Goal: Task Accomplishment & Management: Manage account settings

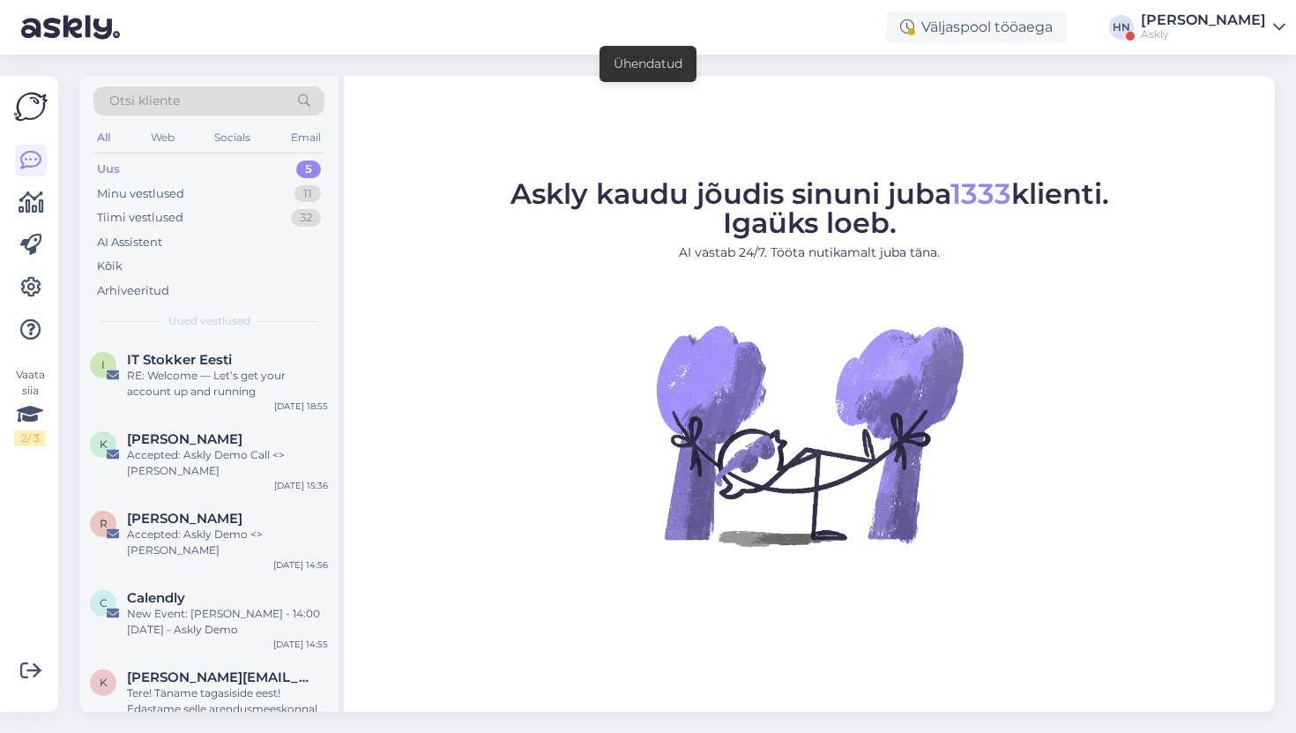
click at [1152, 27] on div "Väljaspool tööaega [PERSON_NAME] Askly" at bounding box center [648, 27] width 1296 height 55
click at [1172, 24] on div "[PERSON_NAME]" at bounding box center [1203, 20] width 125 height 14
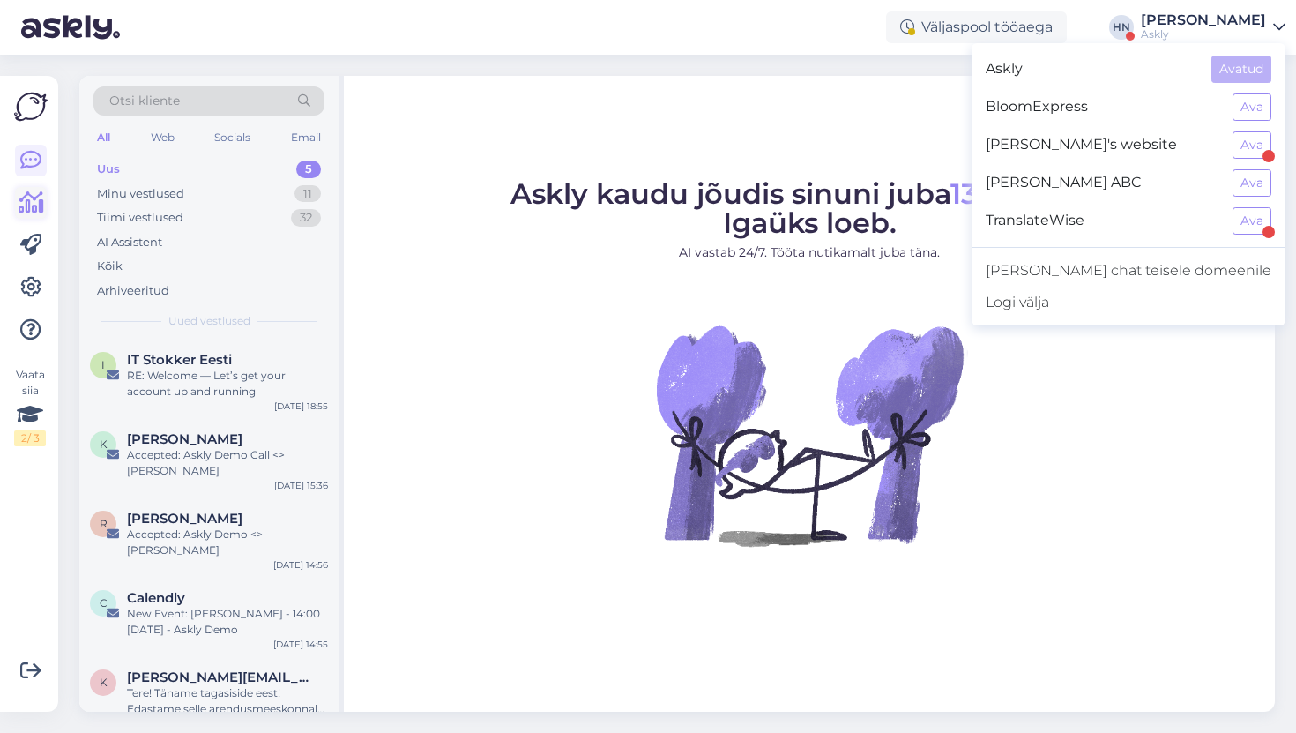
click at [46, 198] on link at bounding box center [31, 203] width 32 height 32
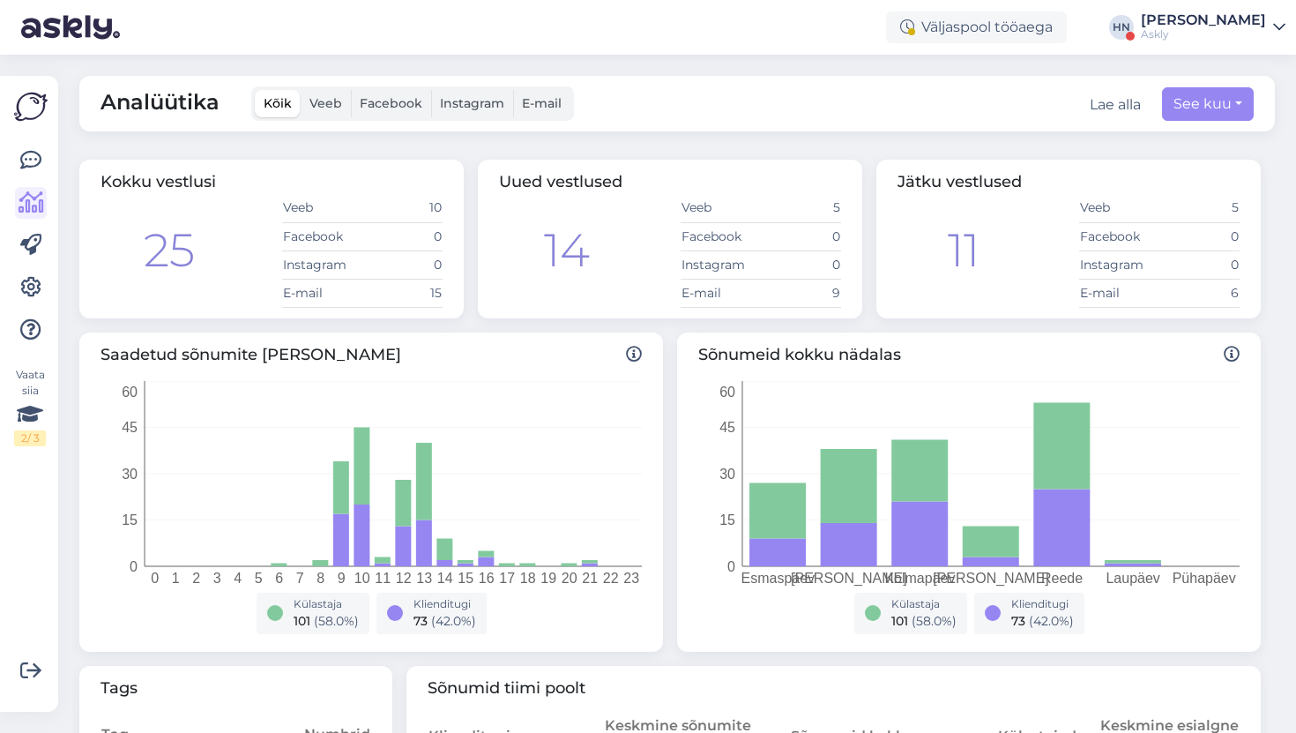
click at [36, 183] on div at bounding box center [31, 245] width 32 height 201
click at [36, 175] on link at bounding box center [31, 161] width 32 height 32
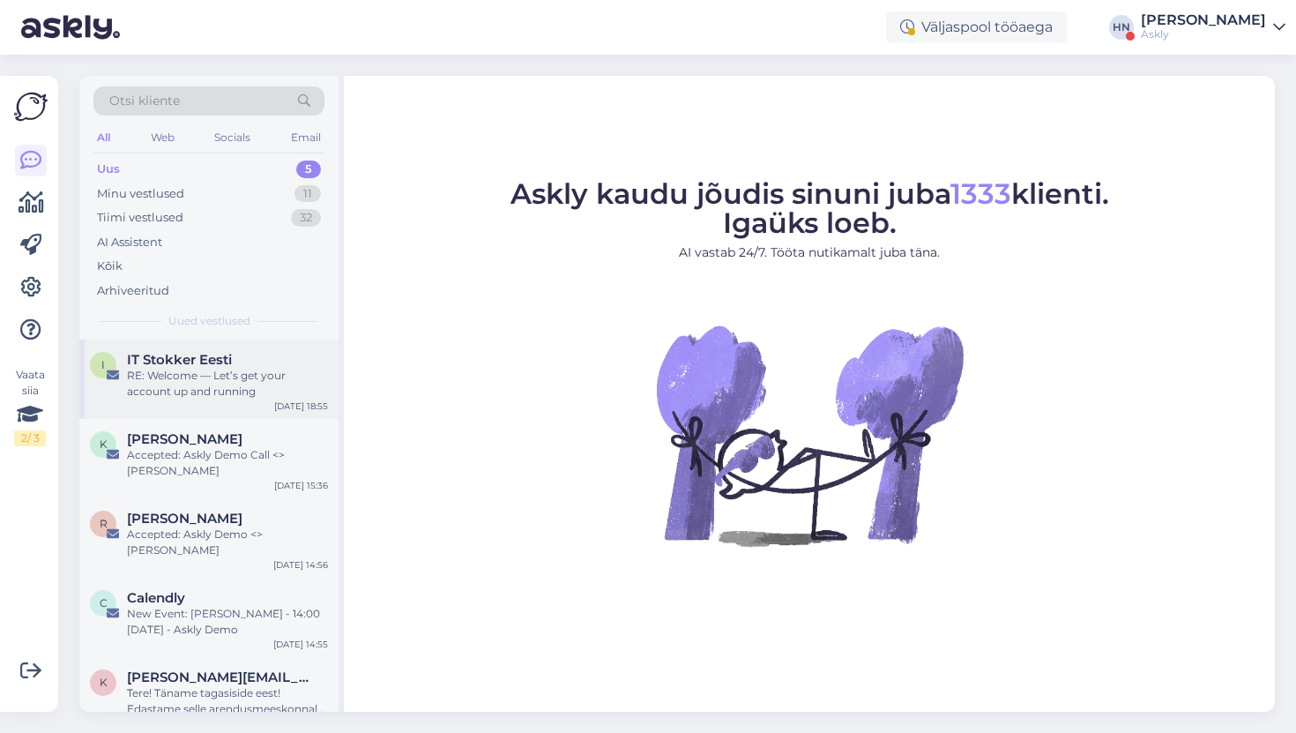
click at [212, 404] on div "I IT Stokker Eesti RE: Welcome — Let’s get your account up and running Sep 5 18…" at bounding box center [208, 379] width 259 height 79
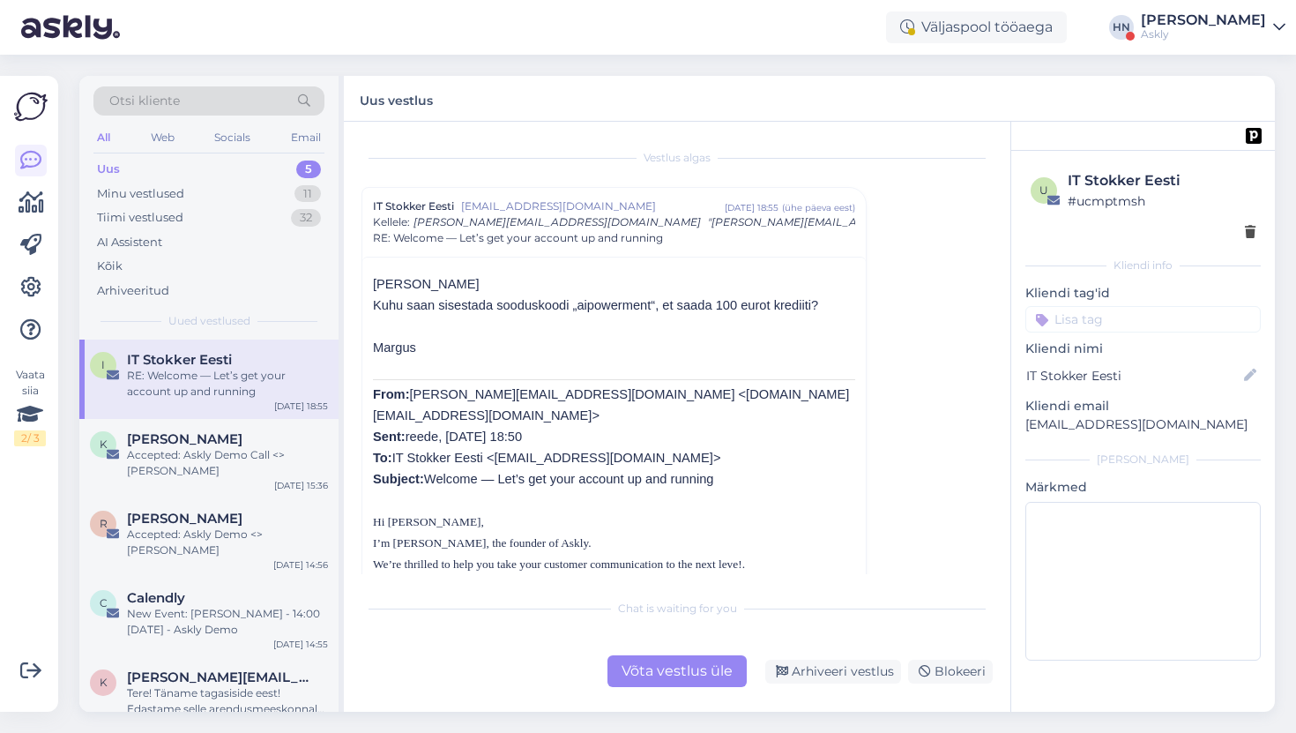
scroll to position [552, 0]
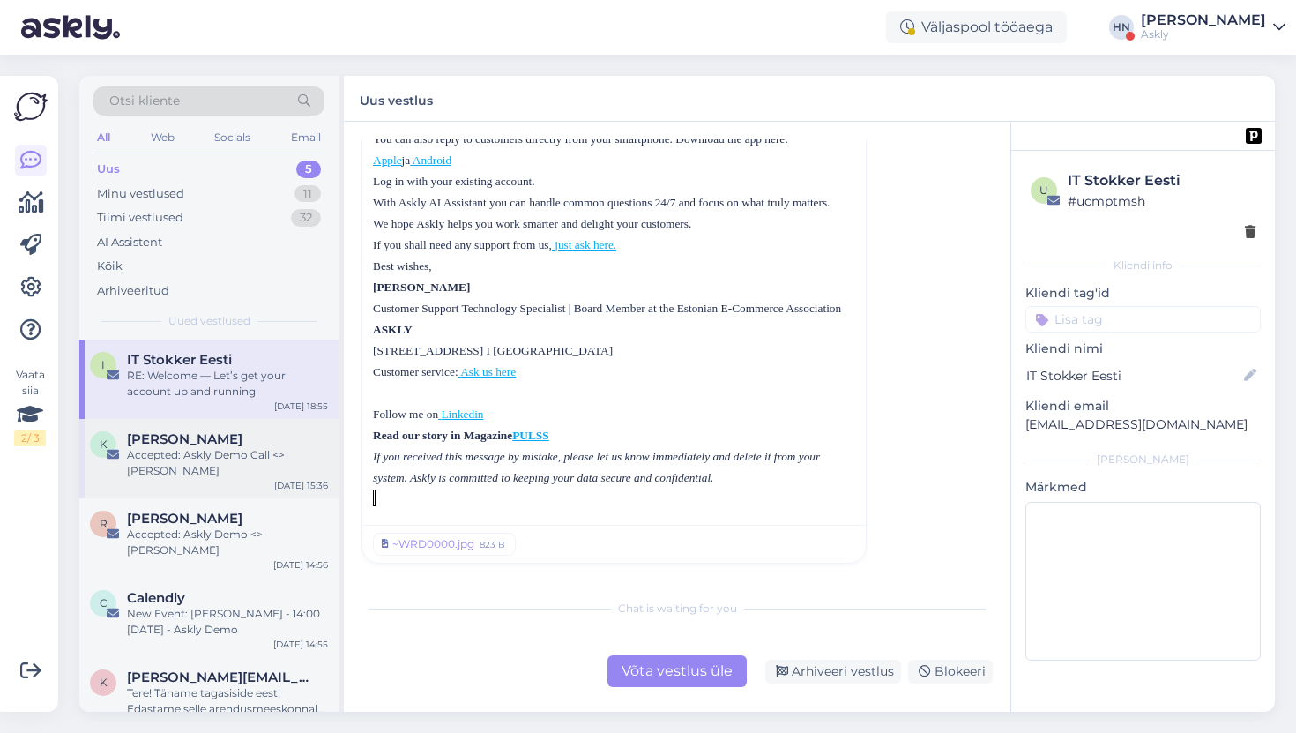
click at [273, 464] on div "K Karl Mustjõgi Accepted: Askly Demo Call <> Raul Sep 4 15:36" at bounding box center [208, 458] width 259 height 79
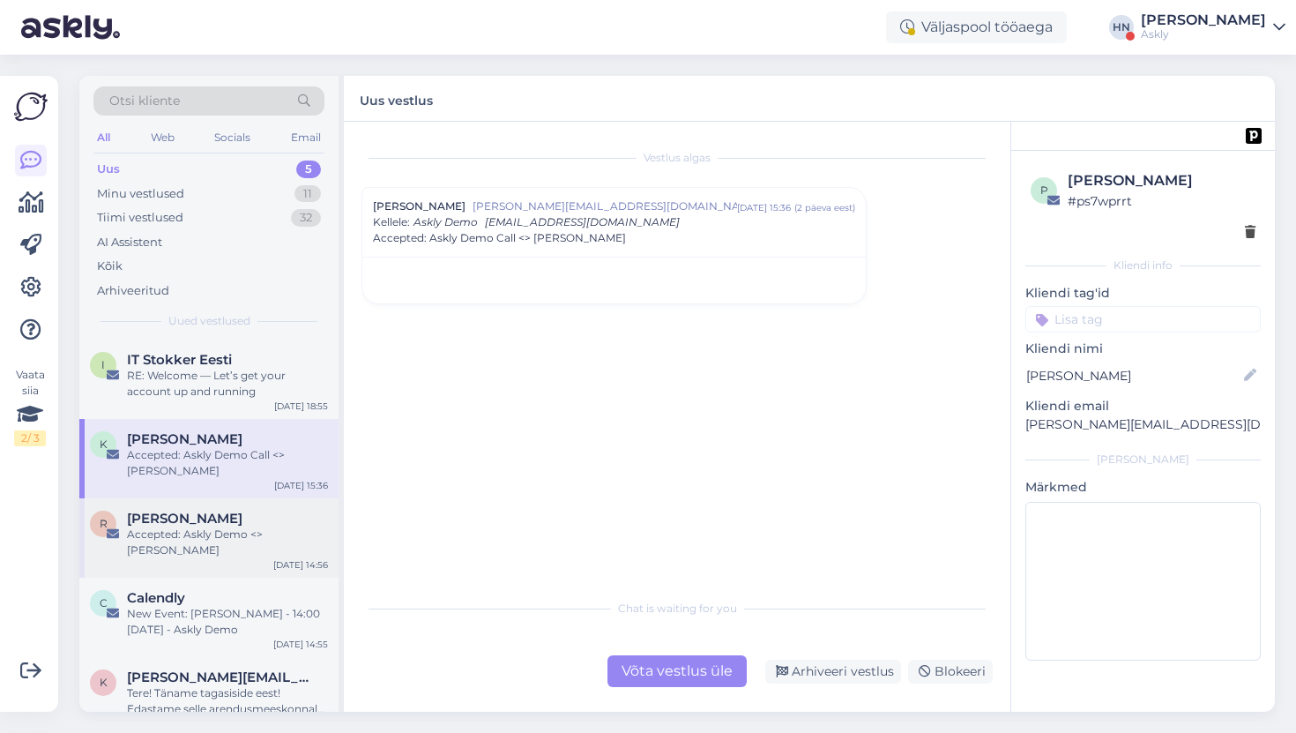
click at [237, 511] on div "[PERSON_NAME]" at bounding box center [227, 519] width 201 height 16
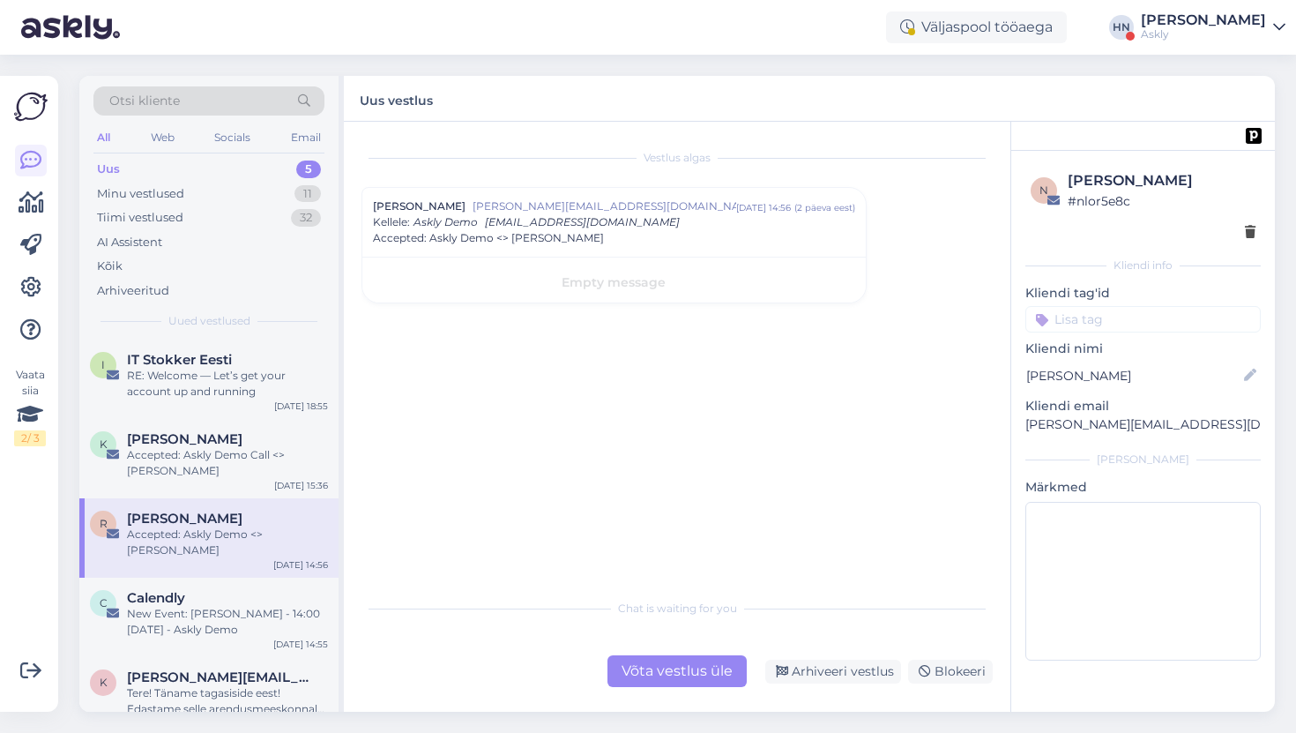
click at [230, 556] on div "R Rainer Ploom Accepted: Askly Demo <> Rainer Ploom Sep 4 14:56" at bounding box center [208, 537] width 259 height 79
click at [229, 590] on div "Calendly" at bounding box center [227, 598] width 201 height 16
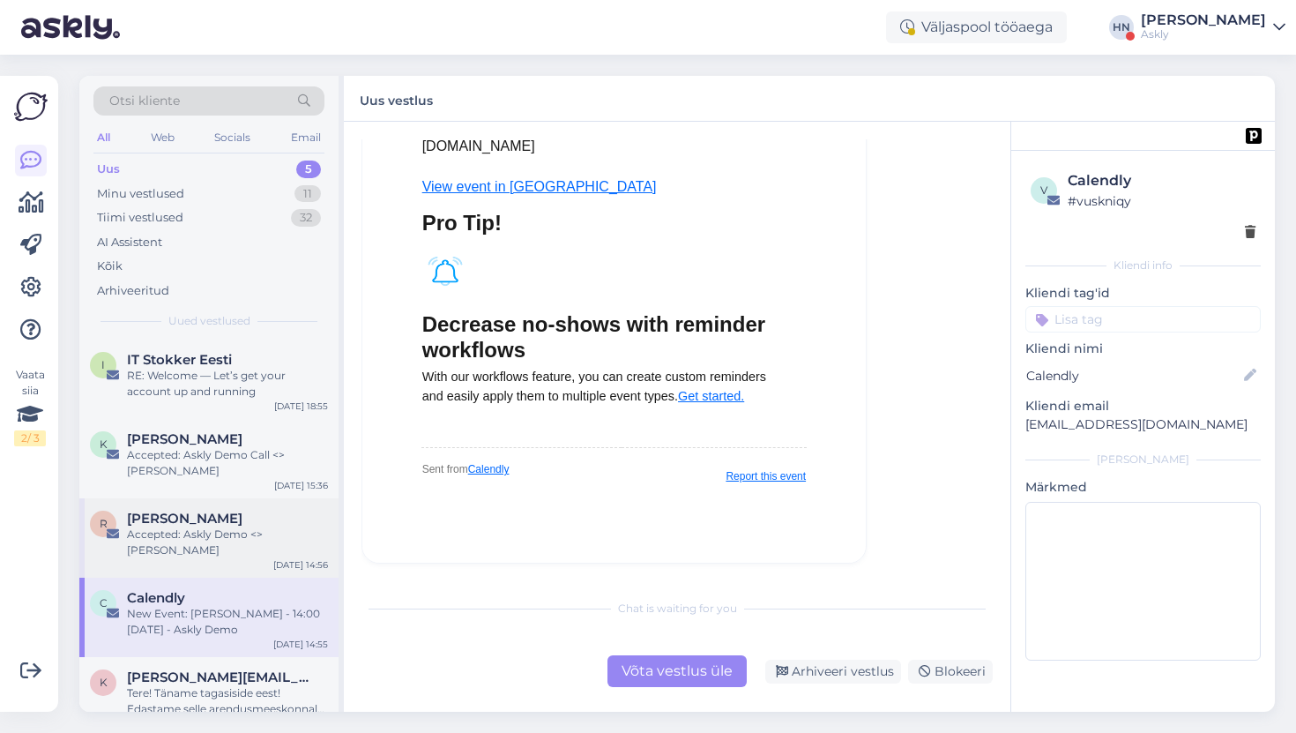
scroll to position [9, 0]
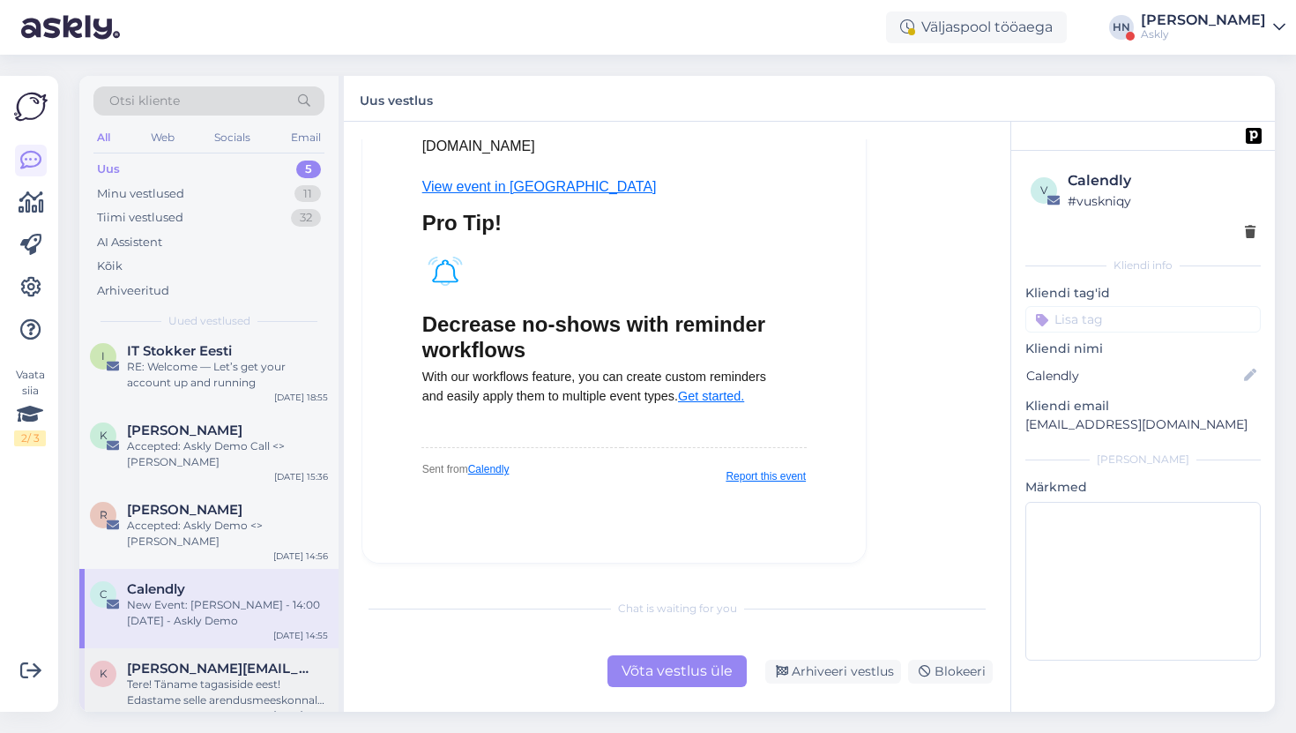
click at [210, 661] on span "[PERSON_NAME][EMAIL_ADDRESS][PERSON_NAME][DOMAIN_NAME]" at bounding box center [218, 669] width 183 height 16
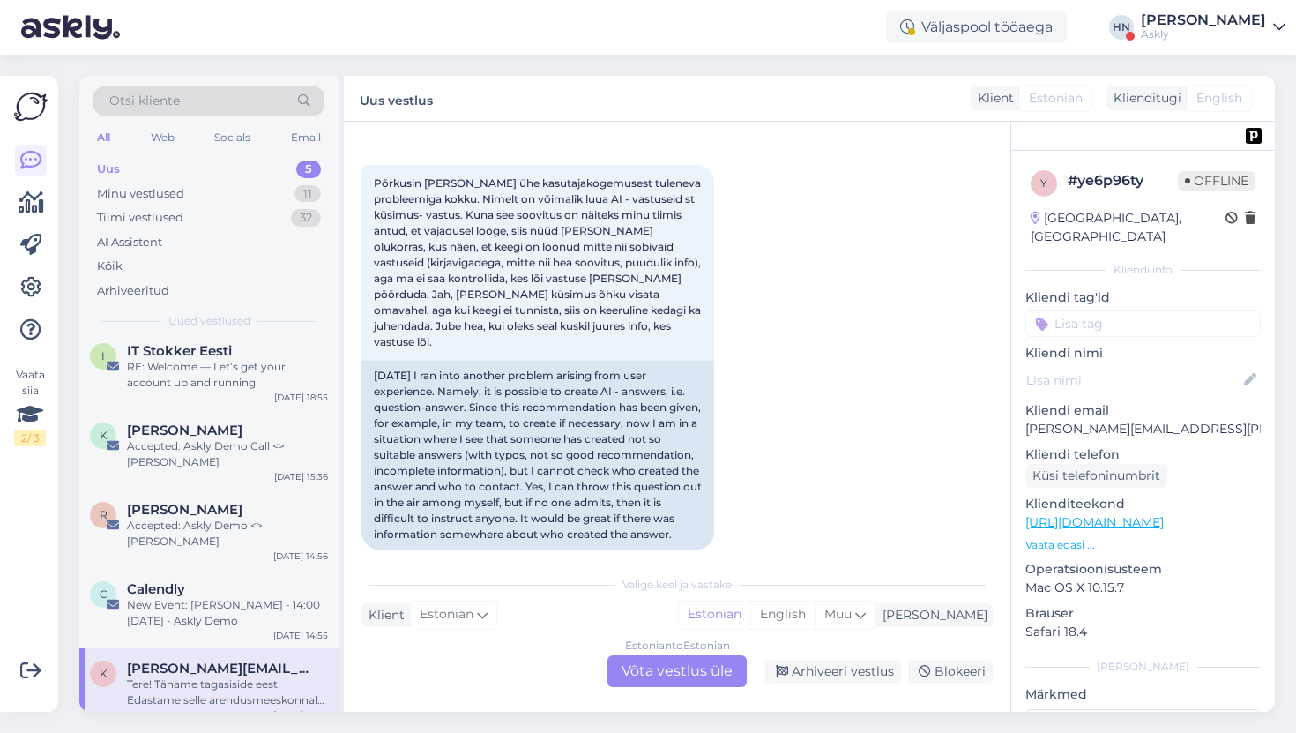
scroll to position [2536, 0]
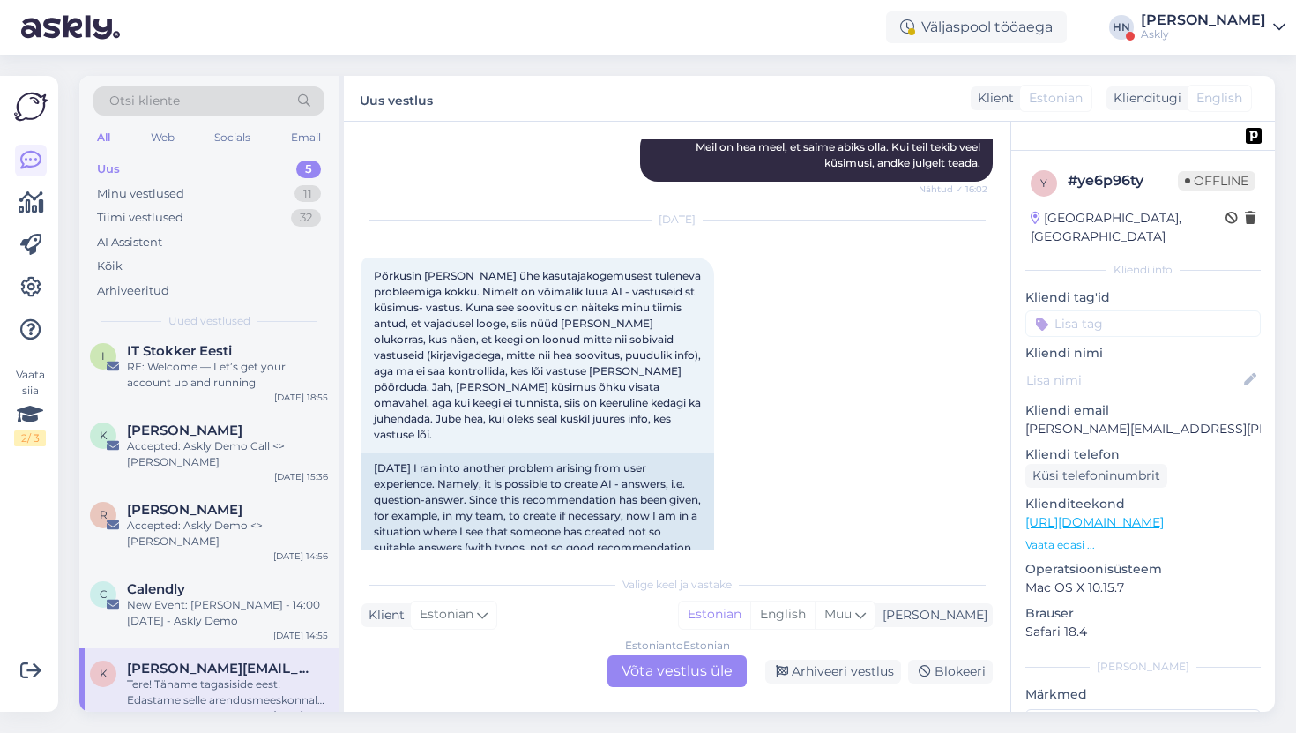
click at [225, 150] on div "All Web Socials Email" at bounding box center [208, 139] width 231 height 27
click at [225, 137] on div "Socials" at bounding box center [232, 137] width 43 height 23
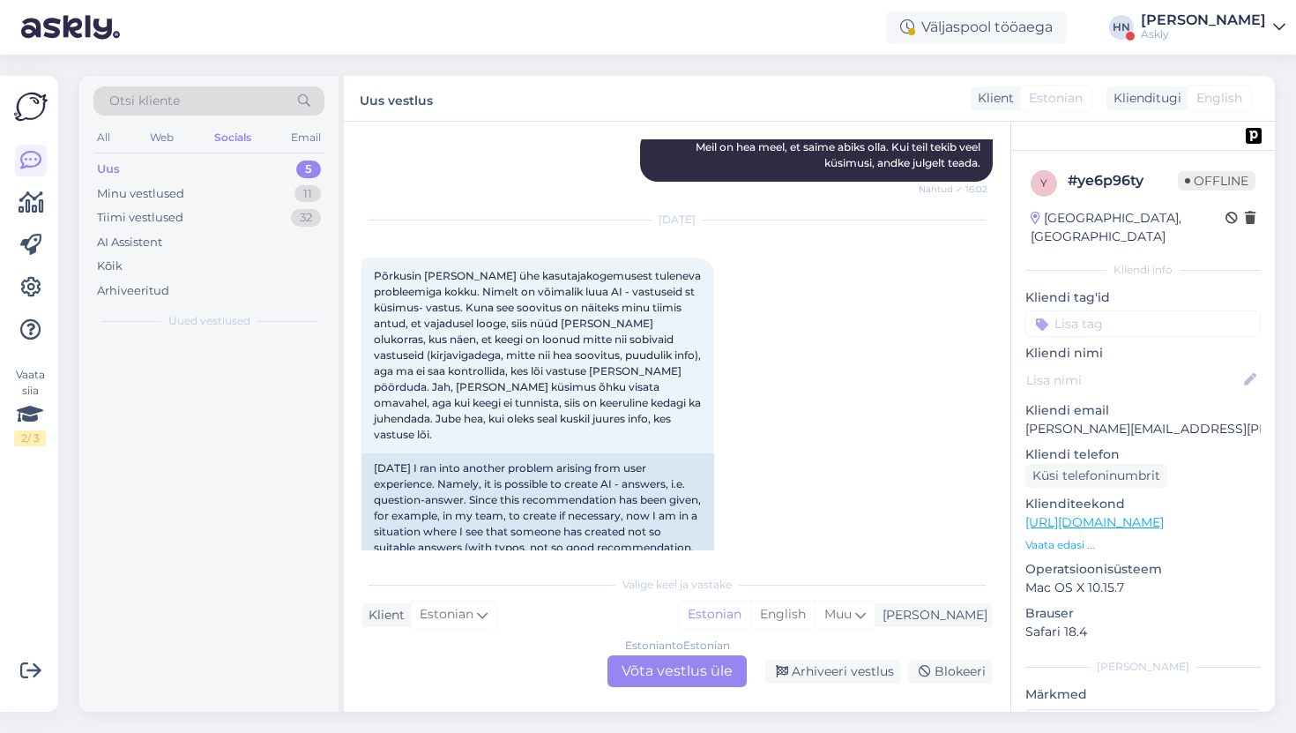
scroll to position [0, 0]
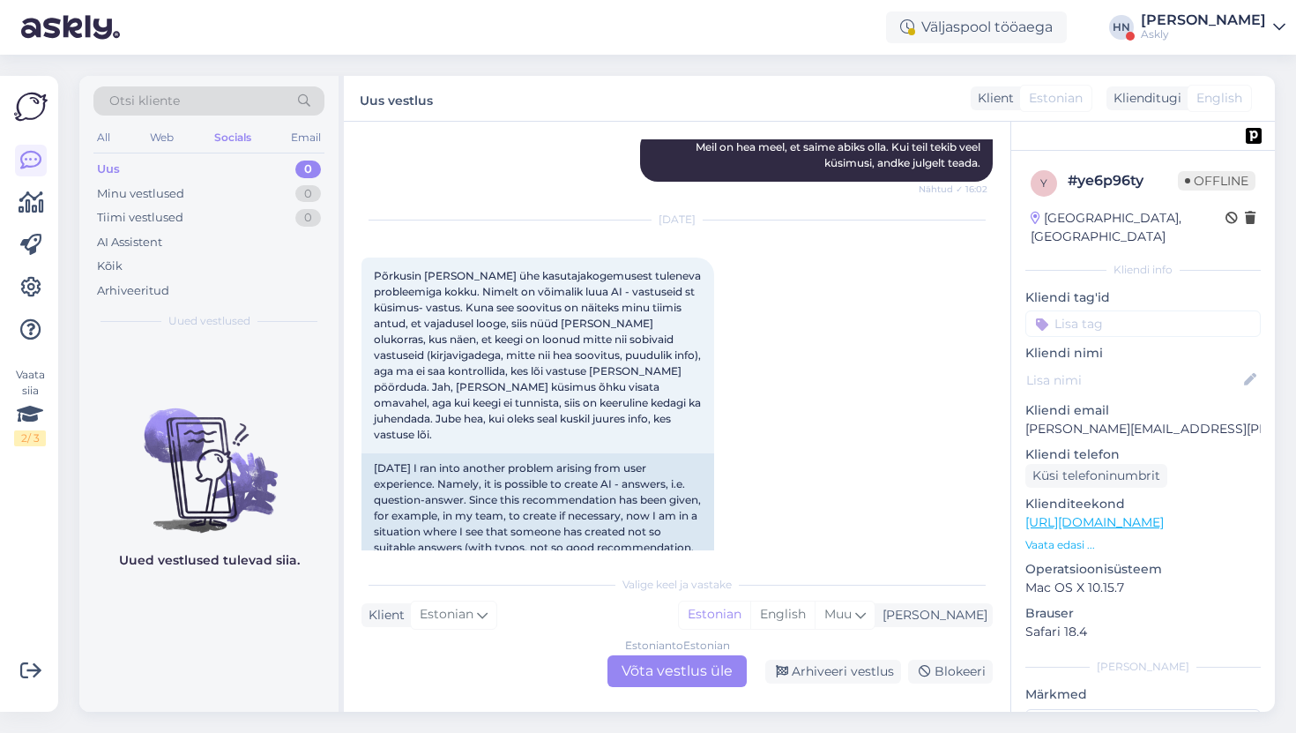
click at [184, 141] on div "All Web Socials Email" at bounding box center [208, 139] width 231 height 27
click at [170, 136] on div "Web" at bounding box center [161, 137] width 31 height 23
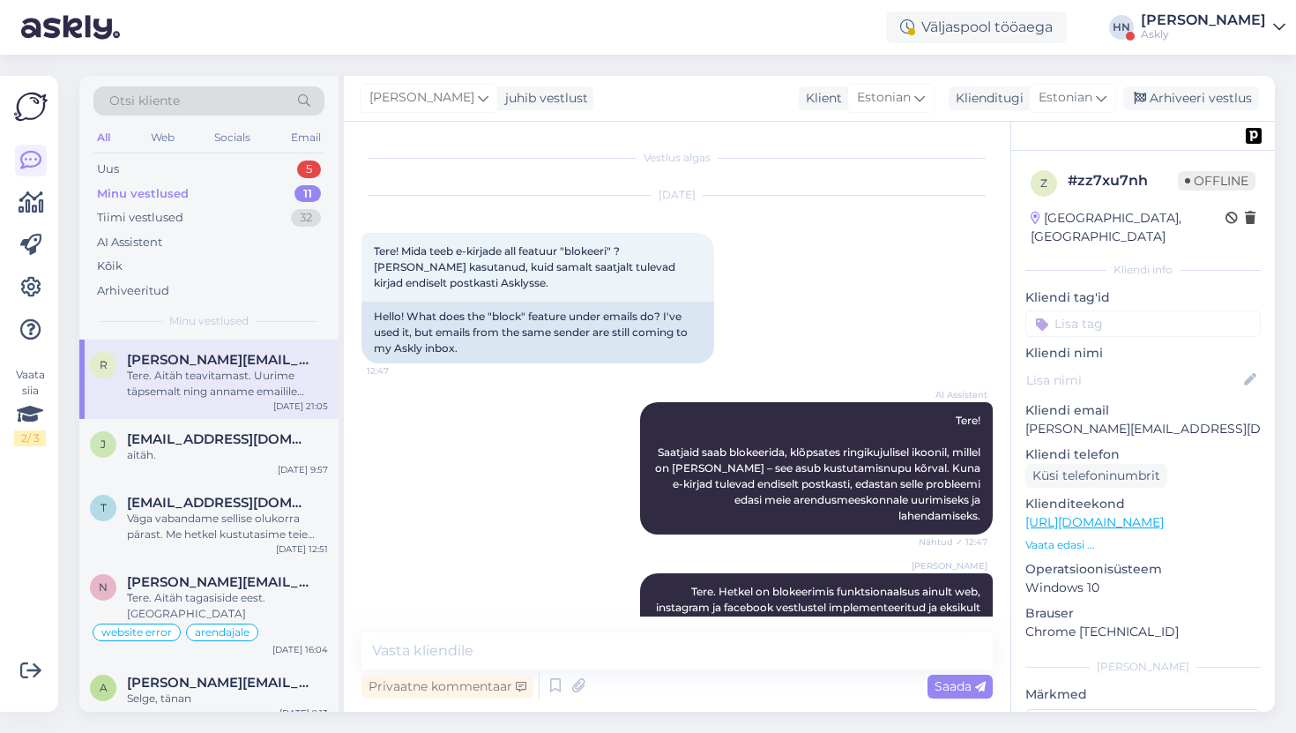
scroll to position [1860, 0]
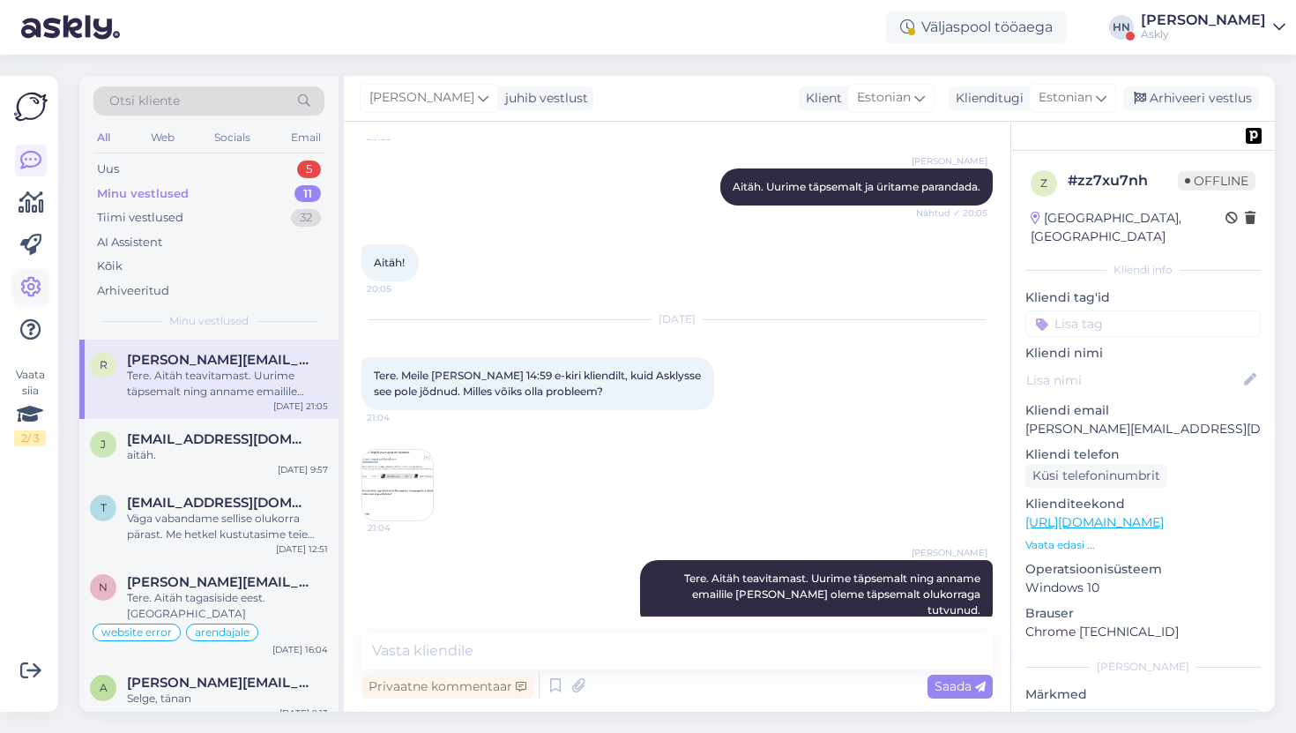
click at [26, 279] on icon at bounding box center [30, 287] width 21 height 21
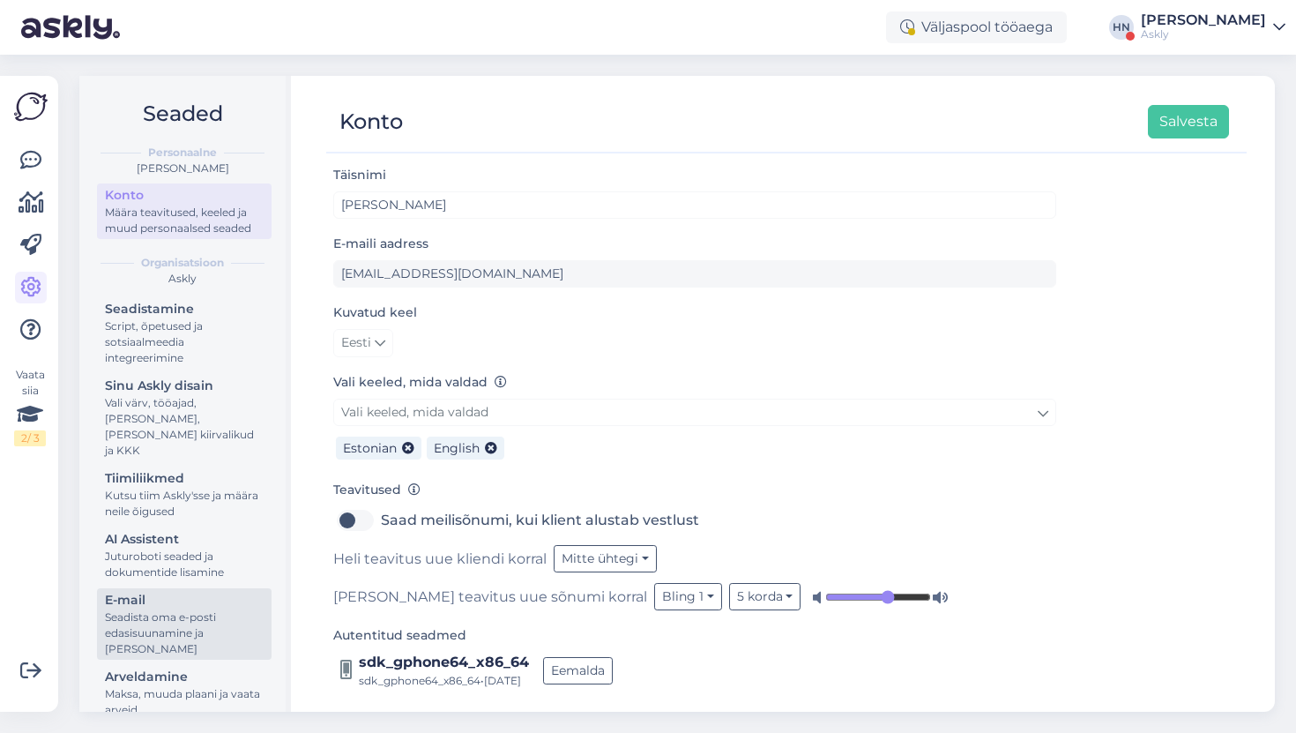
click at [188, 609] on div "Seadista oma e-posti edasisuunamine ja [PERSON_NAME]" at bounding box center [184, 633] width 159 height 48
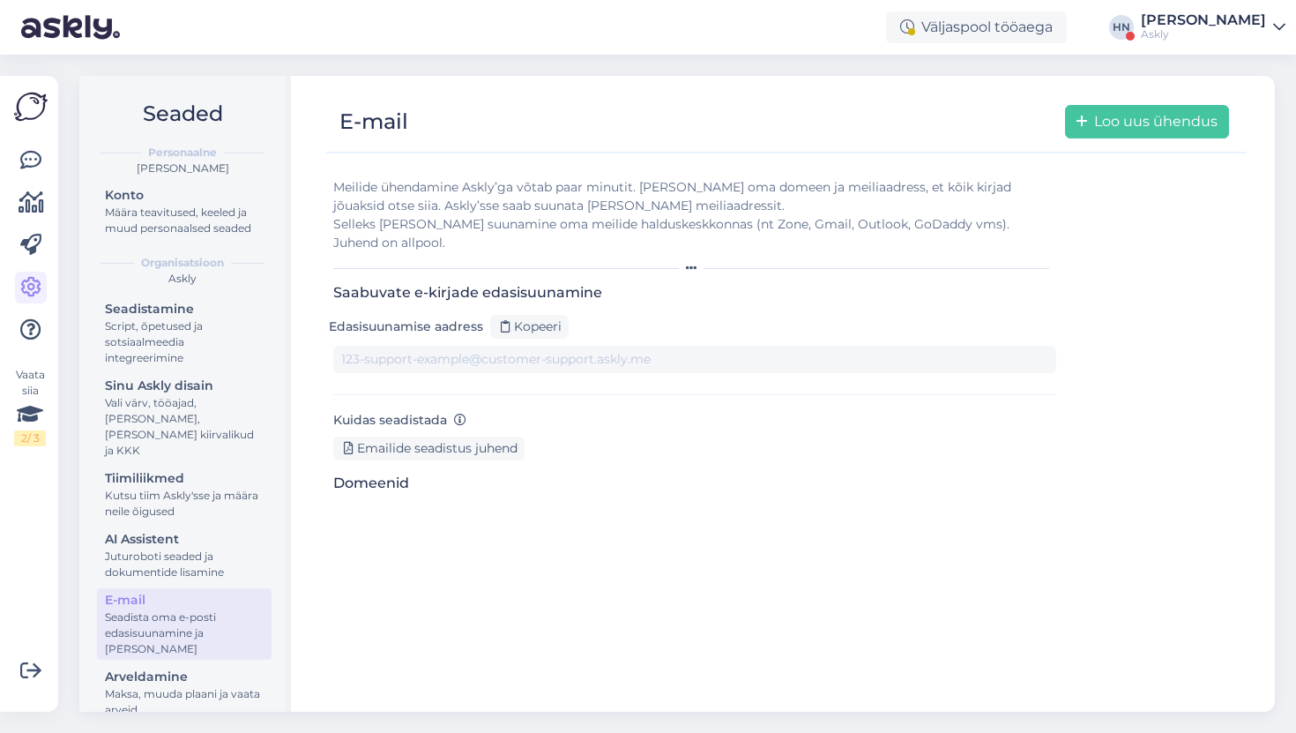
type input "[DOMAIN_NAME][EMAIL_ADDRESS][DOMAIN_NAME]"
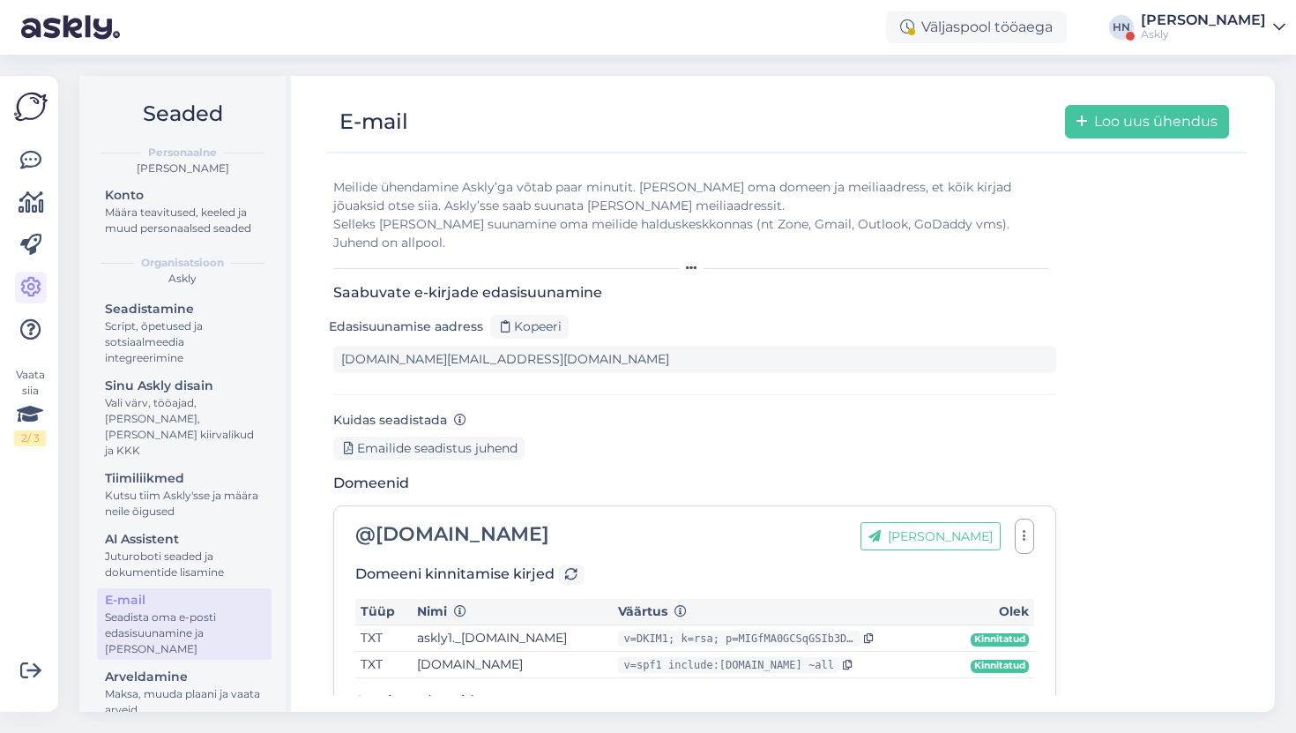
click at [1192, 6] on div "Väljaspool tööaega [PERSON_NAME] Askly" at bounding box center [648, 27] width 1296 height 55
click at [1191, 24] on div "[PERSON_NAME]" at bounding box center [1203, 20] width 125 height 14
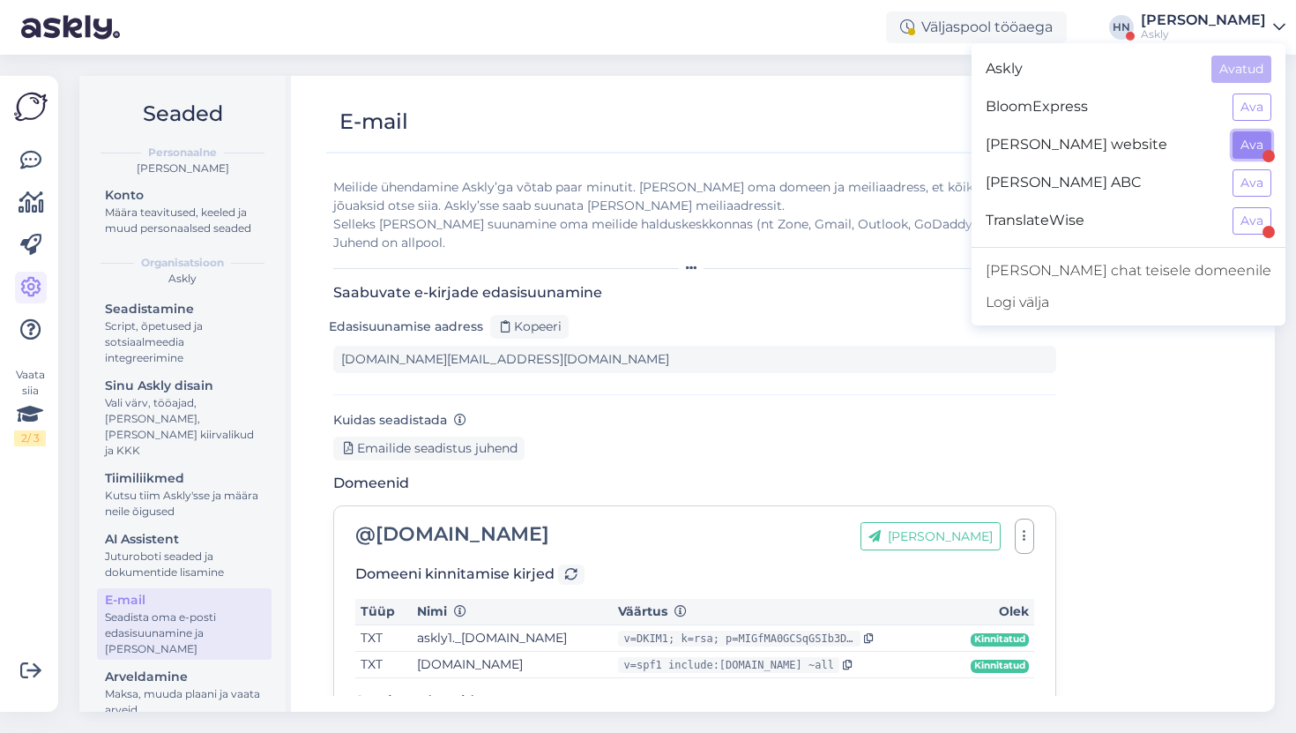
click at [1253, 152] on button "Ava" at bounding box center [1252, 144] width 39 height 27
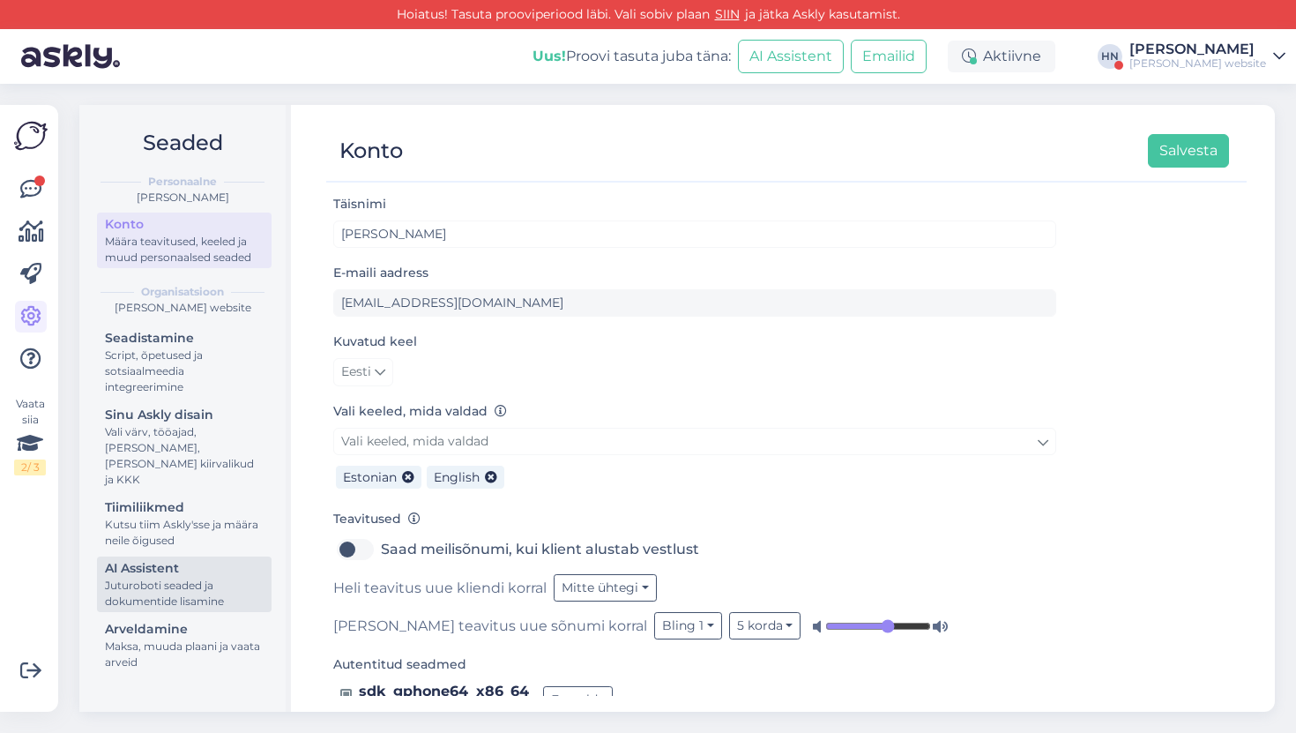
click at [169, 559] on div "AI Assistent" at bounding box center [184, 568] width 159 height 19
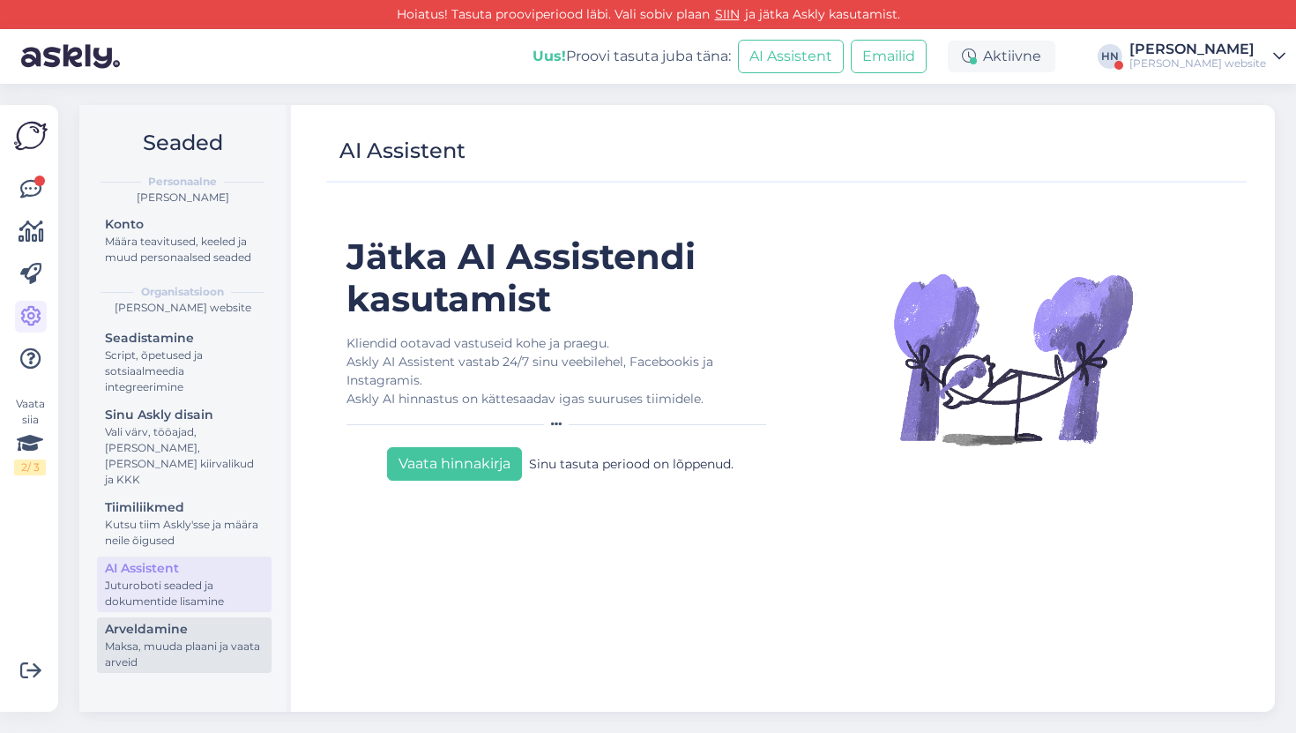
click at [163, 620] on div "Arveldamine" at bounding box center [184, 629] width 159 height 19
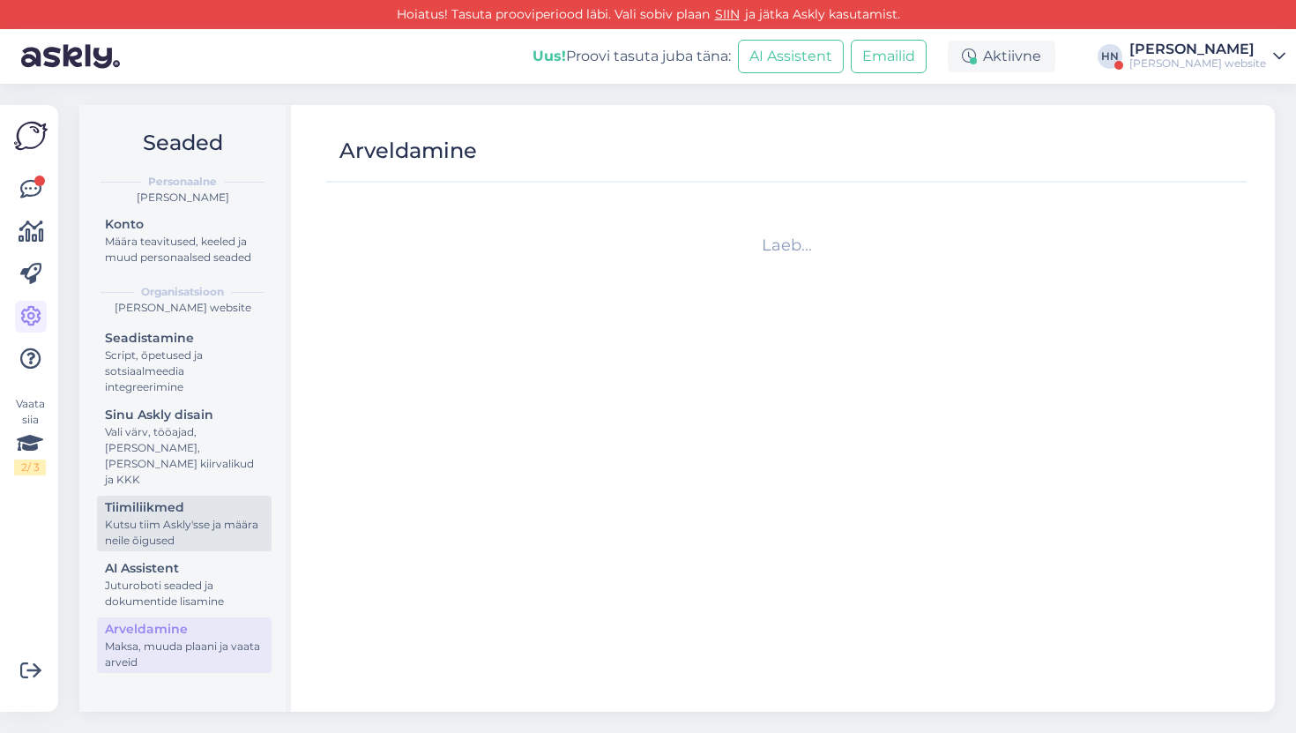
click at [185, 498] on div "Tiimiliikmed" at bounding box center [184, 507] width 159 height 19
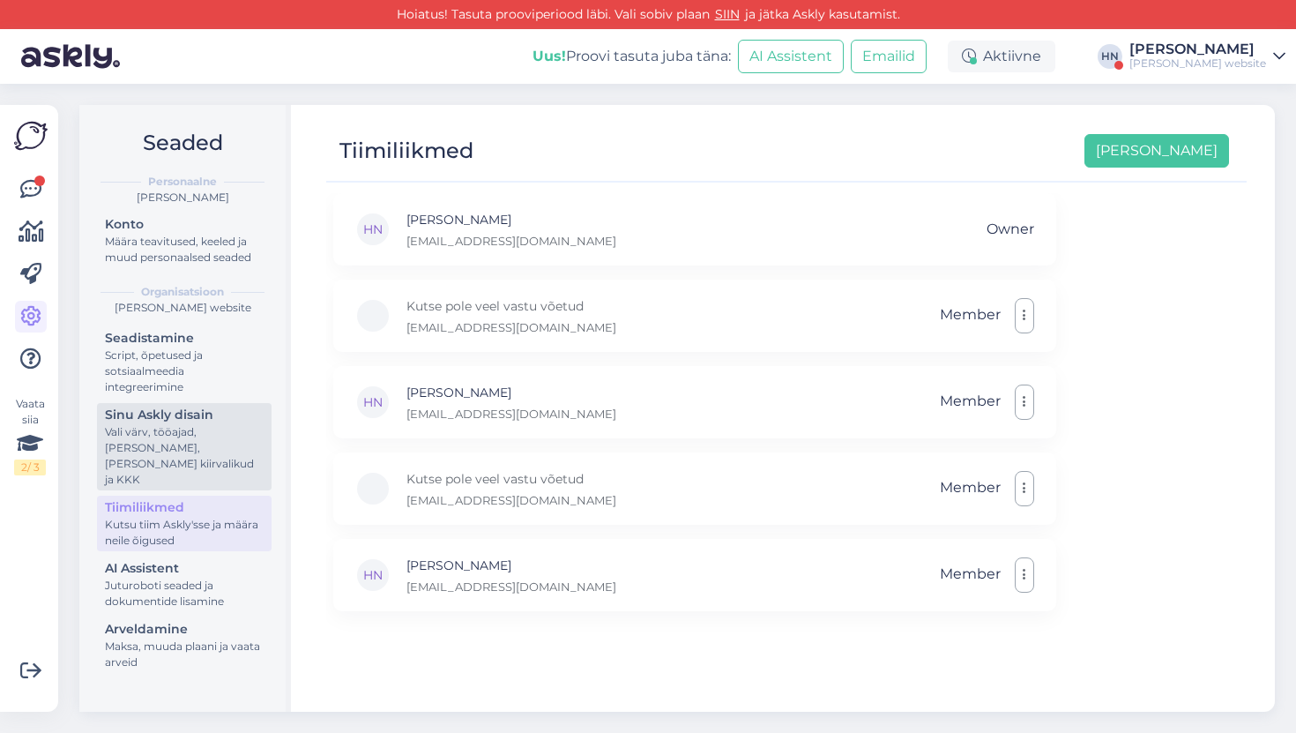
click at [190, 431] on div "Vali värv, tööajad, [PERSON_NAME], [PERSON_NAME] kiirvalikud ja KKK" at bounding box center [184, 455] width 159 height 63
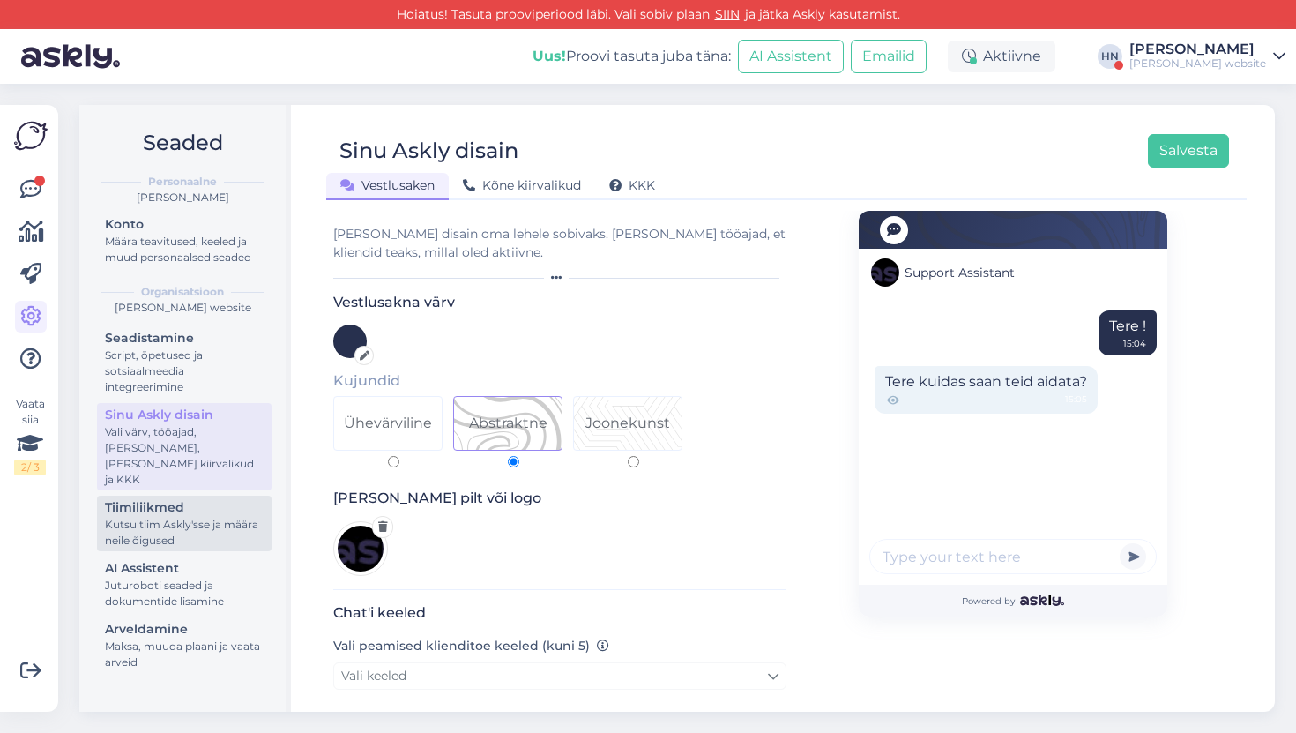
click at [182, 534] on link "Tiimiliikmed Kutsu tiim Askly'sse ja määra neile õigused" at bounding box center [184, 524] width 175 height 56
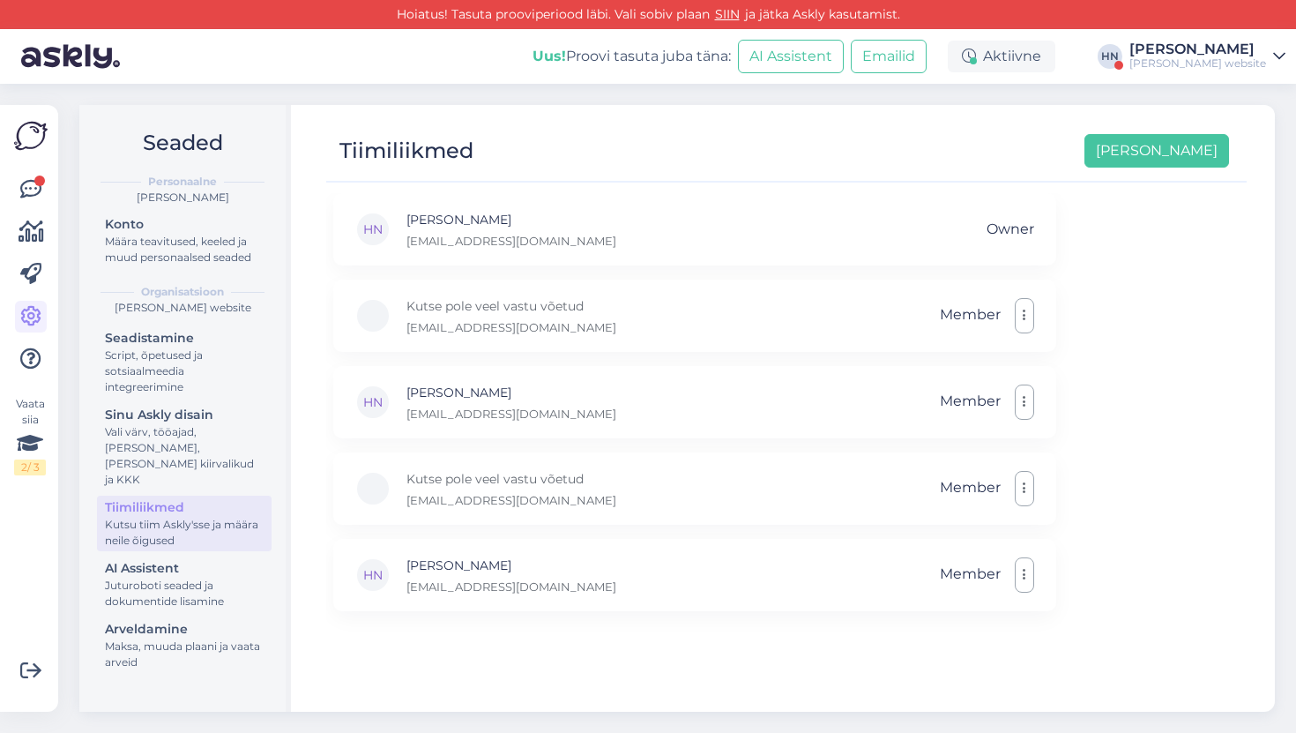
click at [1186, 54] on div "[PERSON_NAME]" at bounding box center [1198, 49] width 137 height 14
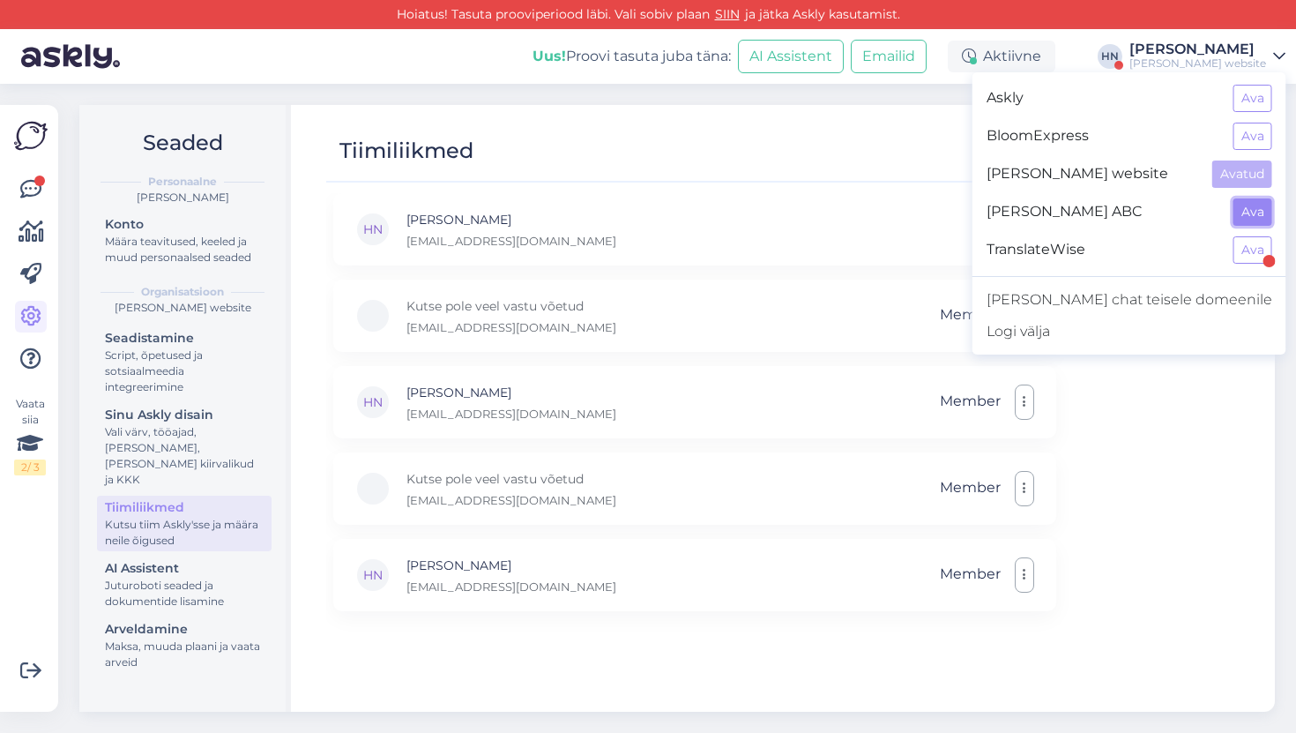
click at [1238, 208] on button "Ava" at bounding box center [1253, 211] width 39 height 27
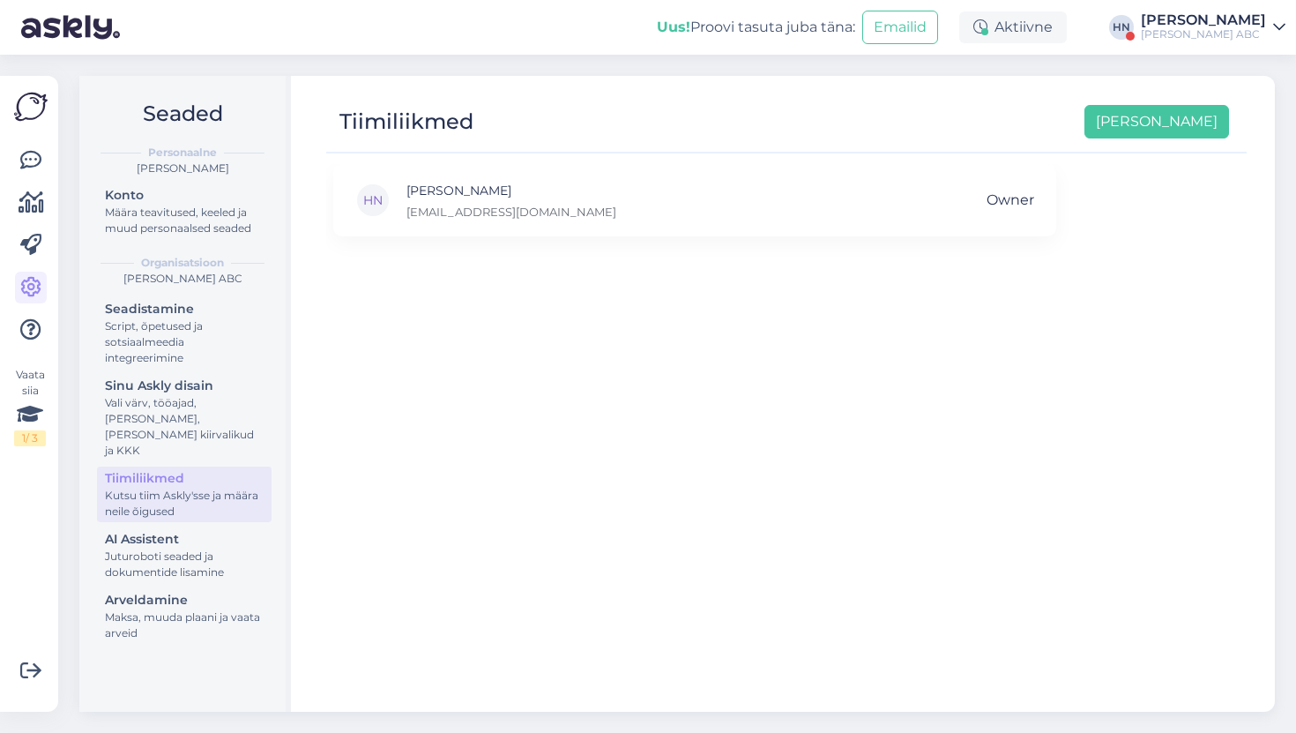
click at [811, 78] on div "Tiimiliikmed [PERSON_NAME] uus [PERSON_NAME] [EMAIL_ADDRESS][DOMAIN_NAME] Owner" at bounding box center [786, 394] width 977 height 636
click at [1191, 35] on div "[PERSON_NAME] ABC" at bounding box center [1203, 34] width 125 height 14
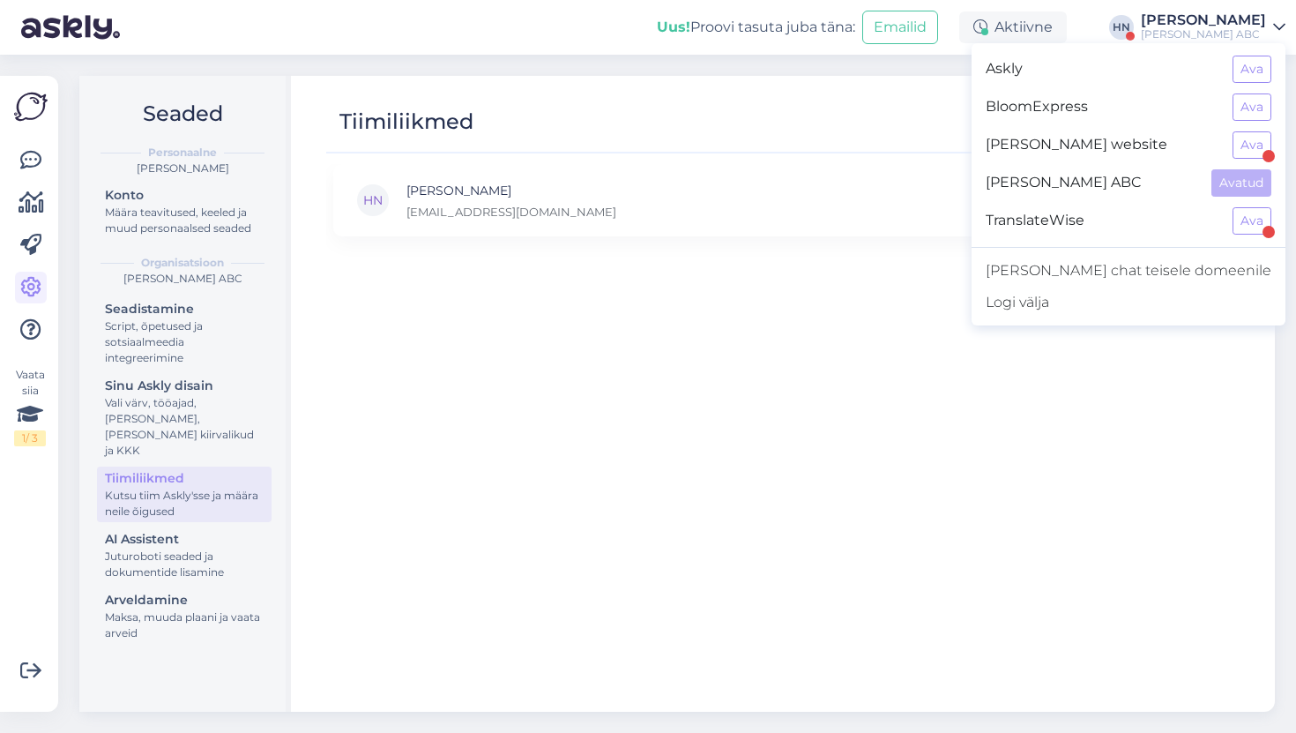
click at [913, 83] on div "Tiimiliikmed [PERSON_NAME] uus [PERSON_NAME] [EMAIL_ADDRESS][DOMAIN_NAME] Owner" at bounding box center [786, 394] width 977 height 636
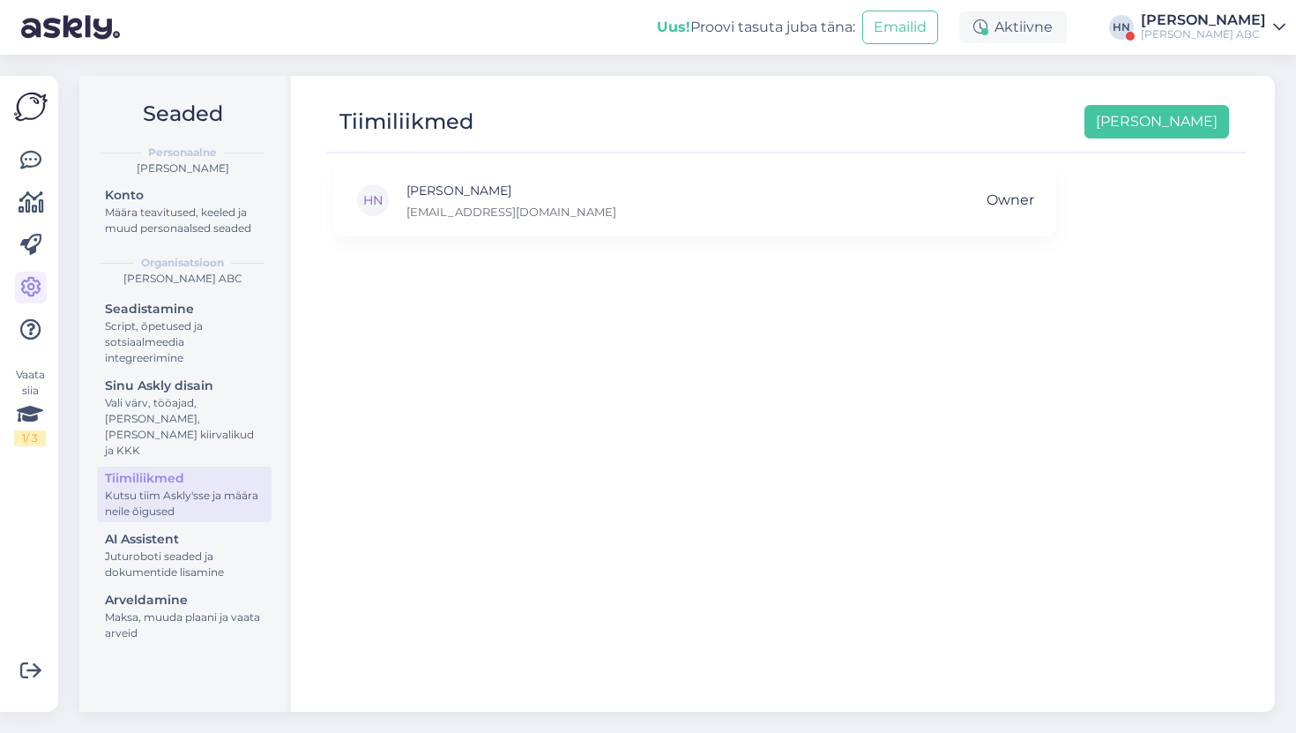
click at [1230, 23] on div "[PERSON_NAME]" at bounding box center [1203, 20] width 125 height 14
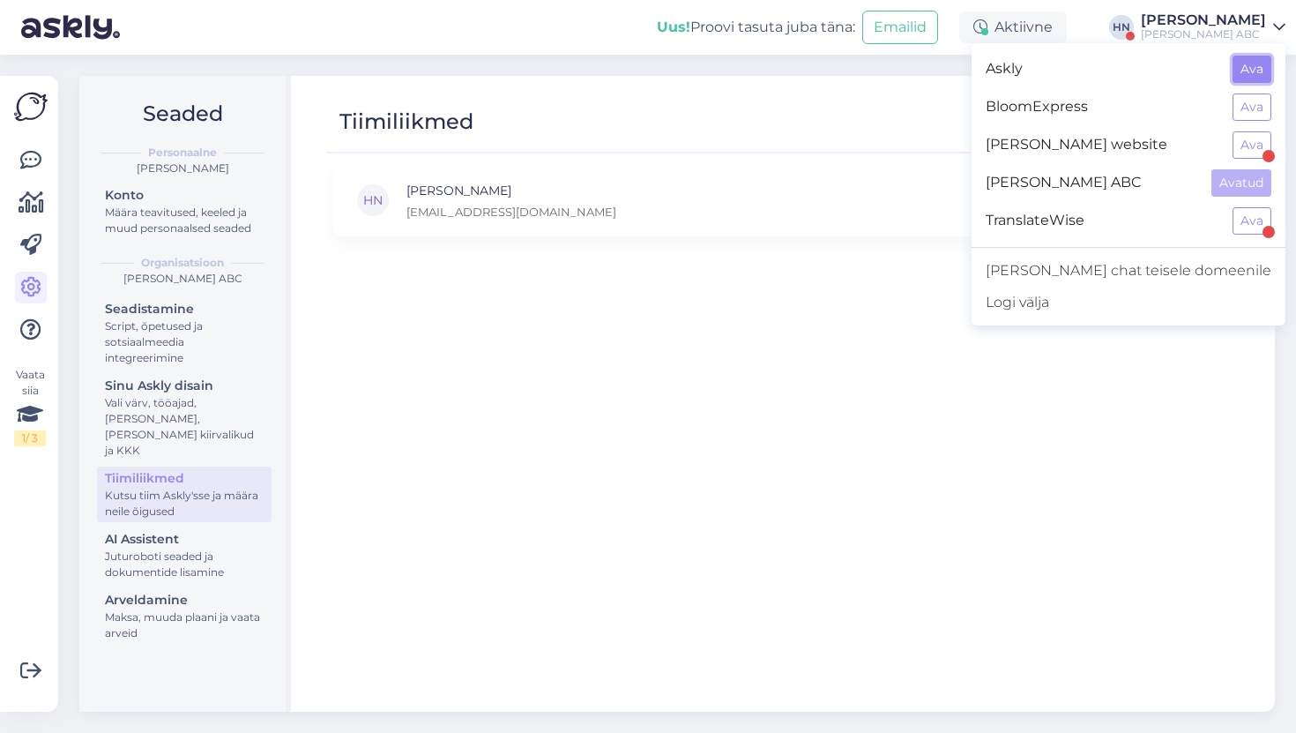
click at [1252, 74] on button "Ava" at bounding box center [1252, 69] width 39 height 27
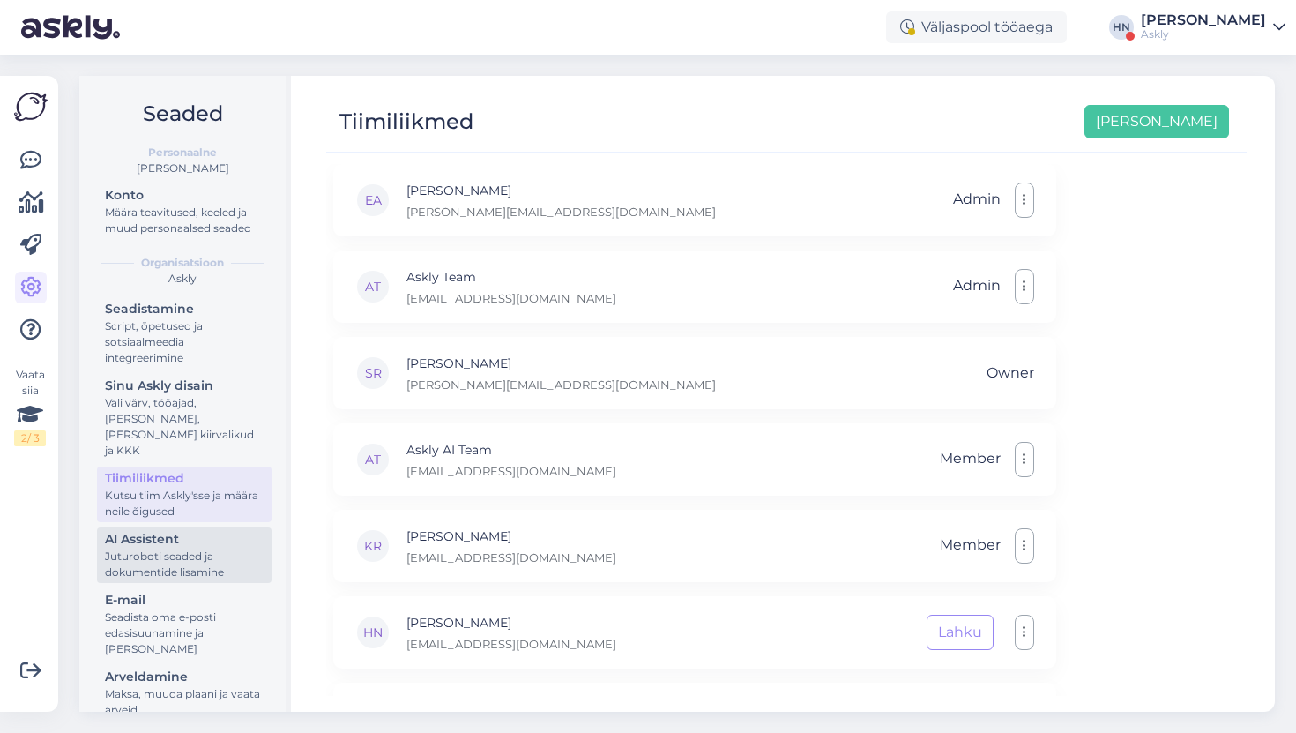
click at [171, 549] on div "Juturoboti seaded ja dokumentide lisamine" at bounding box center [184, 565] width 159 height 32
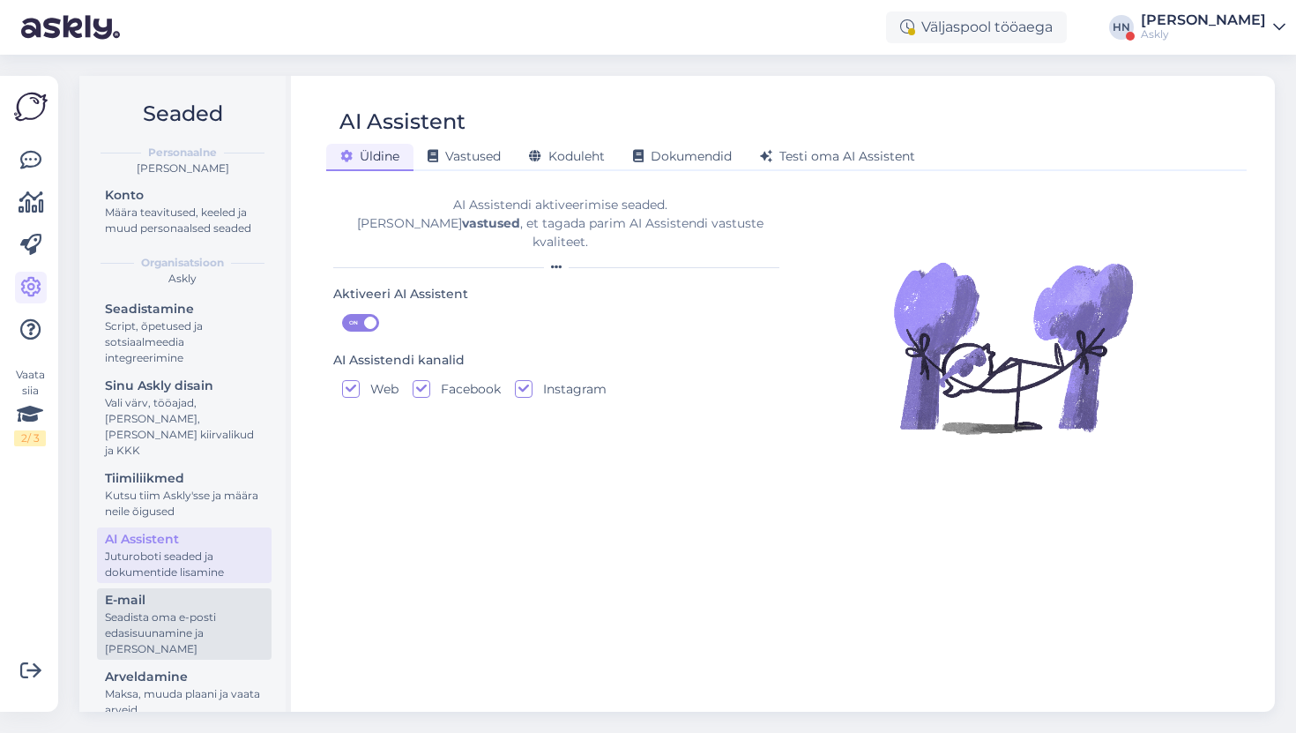
click at [171, 591] on div "E-mail" at bounding box center [184, 600] width 159 height 19
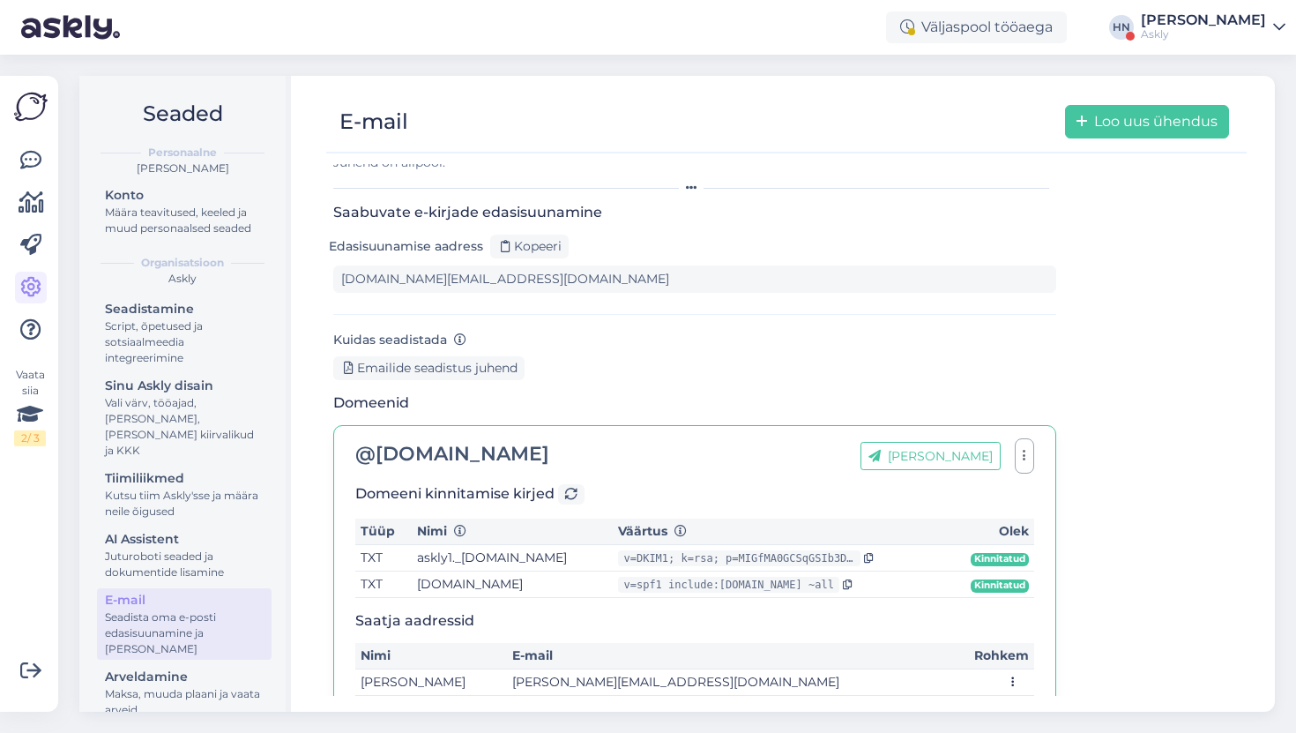
scroll to position [119, 0]
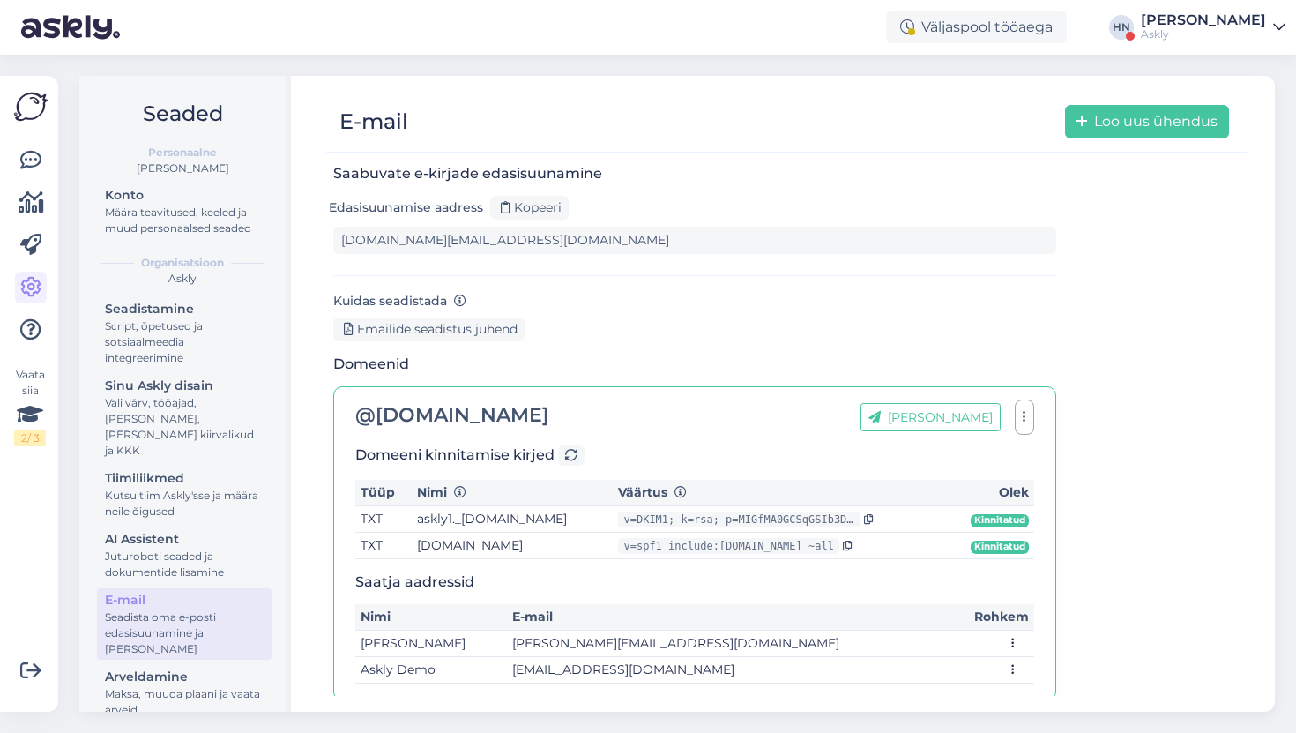
click at [597, 657] on td "[EMAIL_ADDRESS][DOMAIN_NAME]" at bounding box center [728, 670] width 443 height 26
copy td "[EMAIL_ADDRESS][DOMAIN_NAME]"
click at [706, 290] on div "Kuidas seadistada Emailide seadistus juhend" at bounding box center [694, 315] width 723 height 51
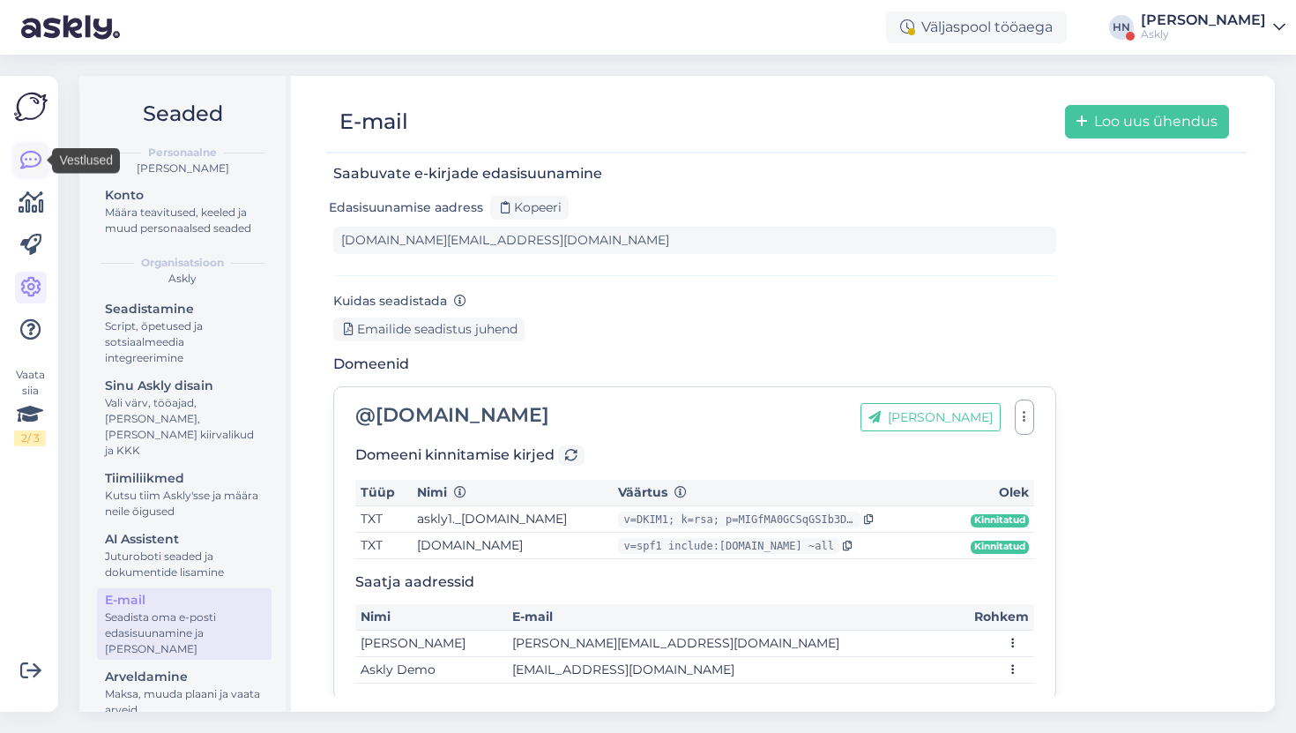
click at [40, 161] on icon at bounding box center [30, 160] width 21 height 21
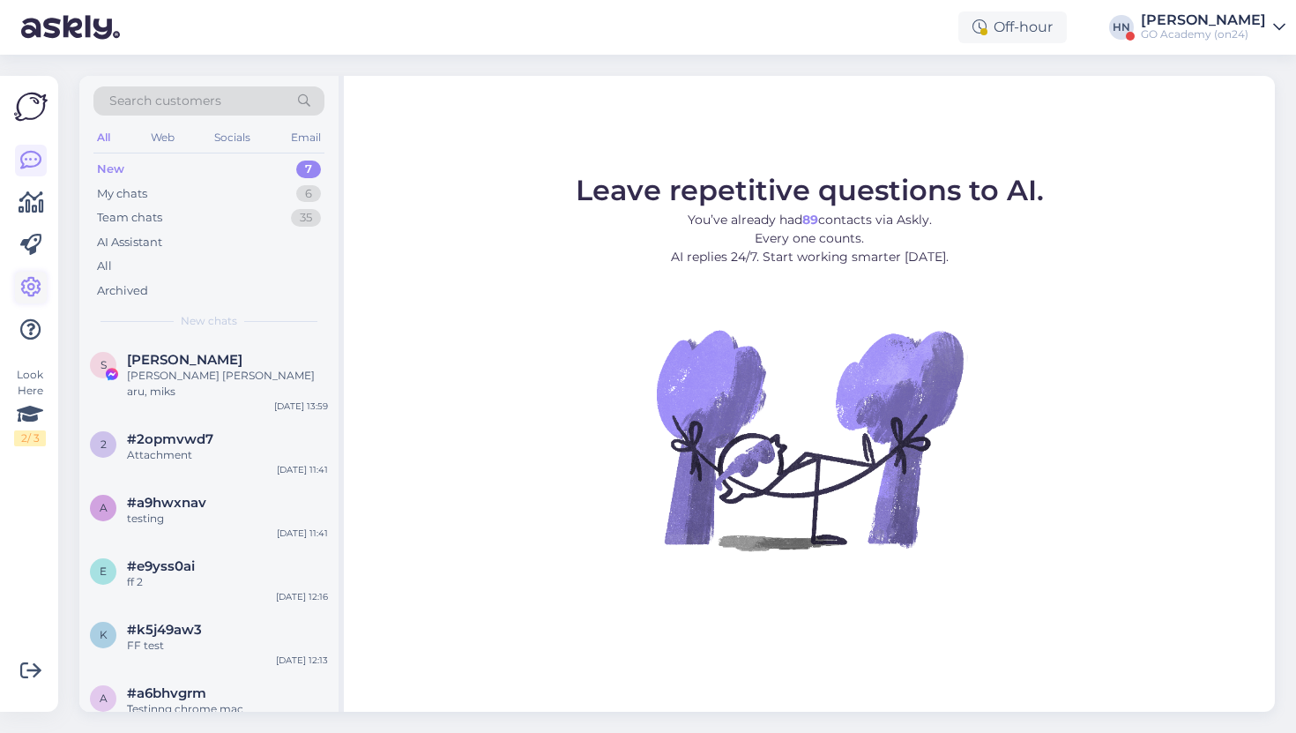
click at [37, 284] on icon at bounding box center [30, 287] width 21 height 21
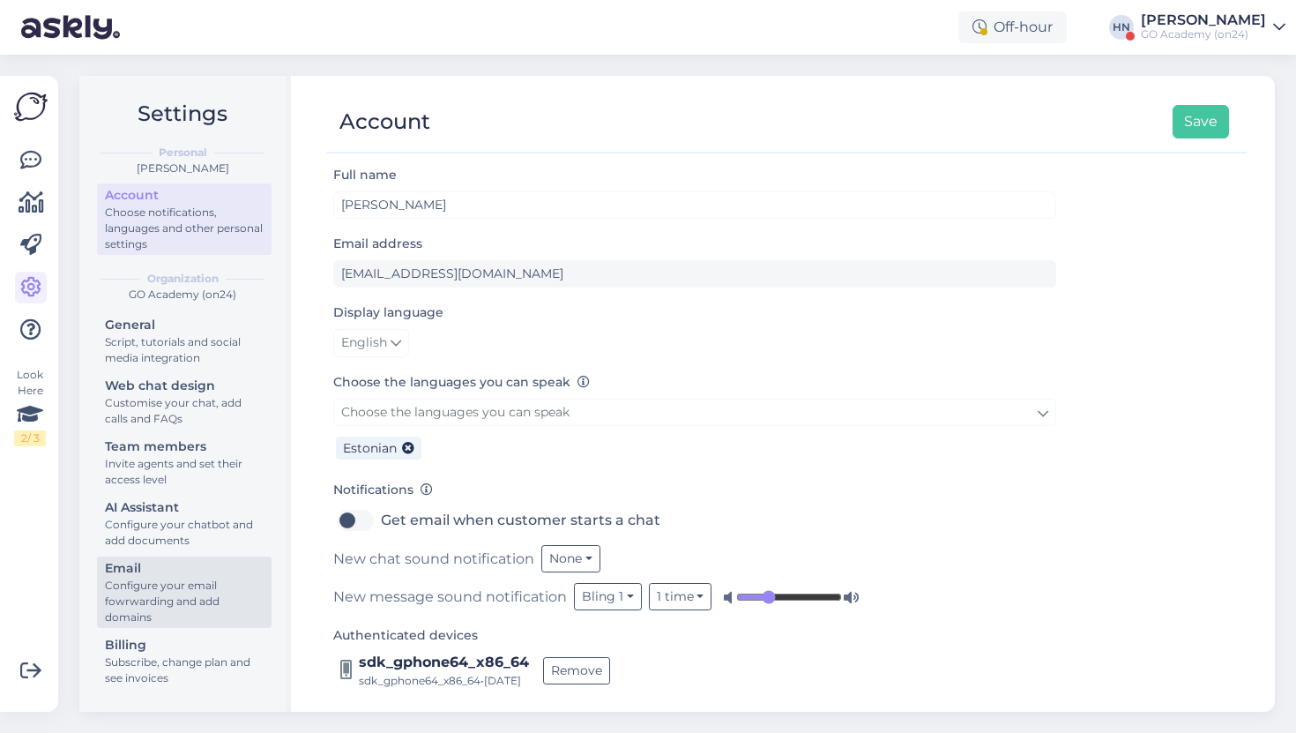
click at [187, 564] on div "Email" at bounding box center [184, 568] width 159 height 19
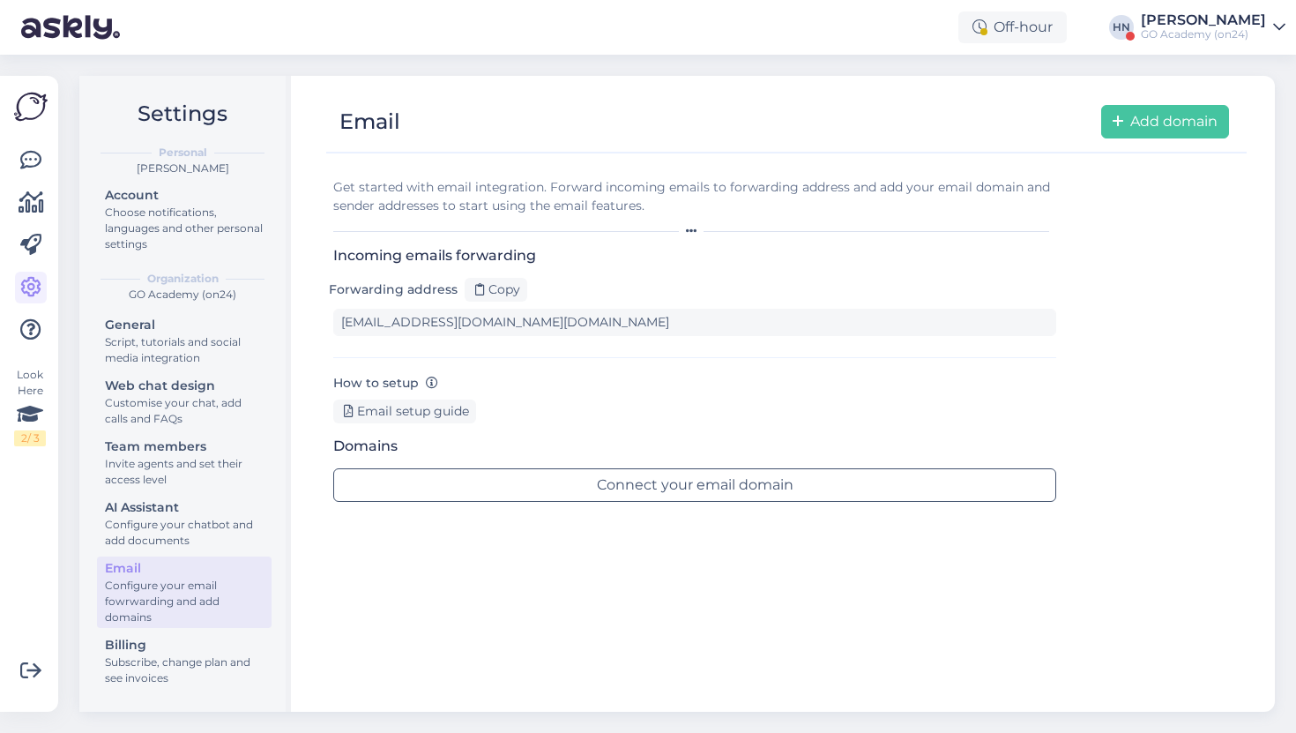
click at [1145, 18] on div "Off-hour [PERSON_NAME] GO Academy (on24)" at bounding box center [648, 27] width 1296 height 55
click at [1185, 20] on div "[PERSON_NAME]" at bounding box center [1203, 20] width 125 height 14
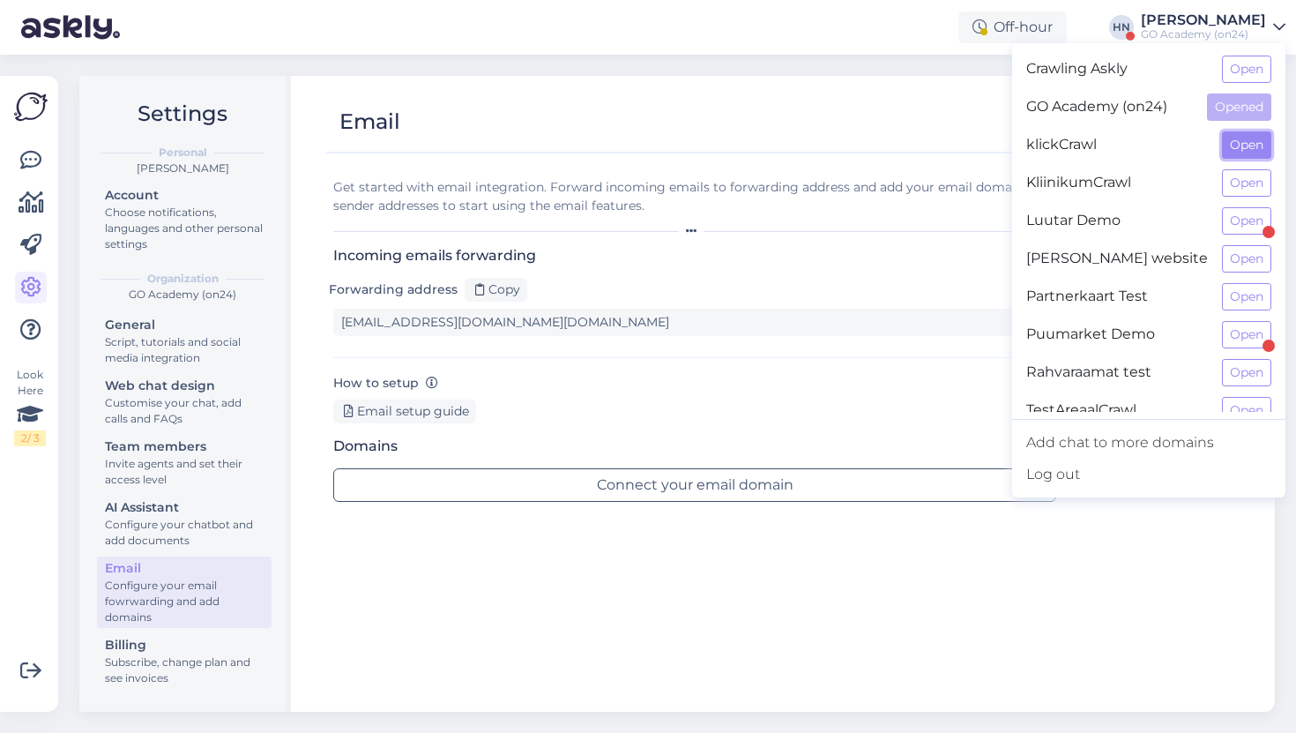
click at [1227, 144] on button "Open" at bounding box center [1246, 144] width 49 height 27
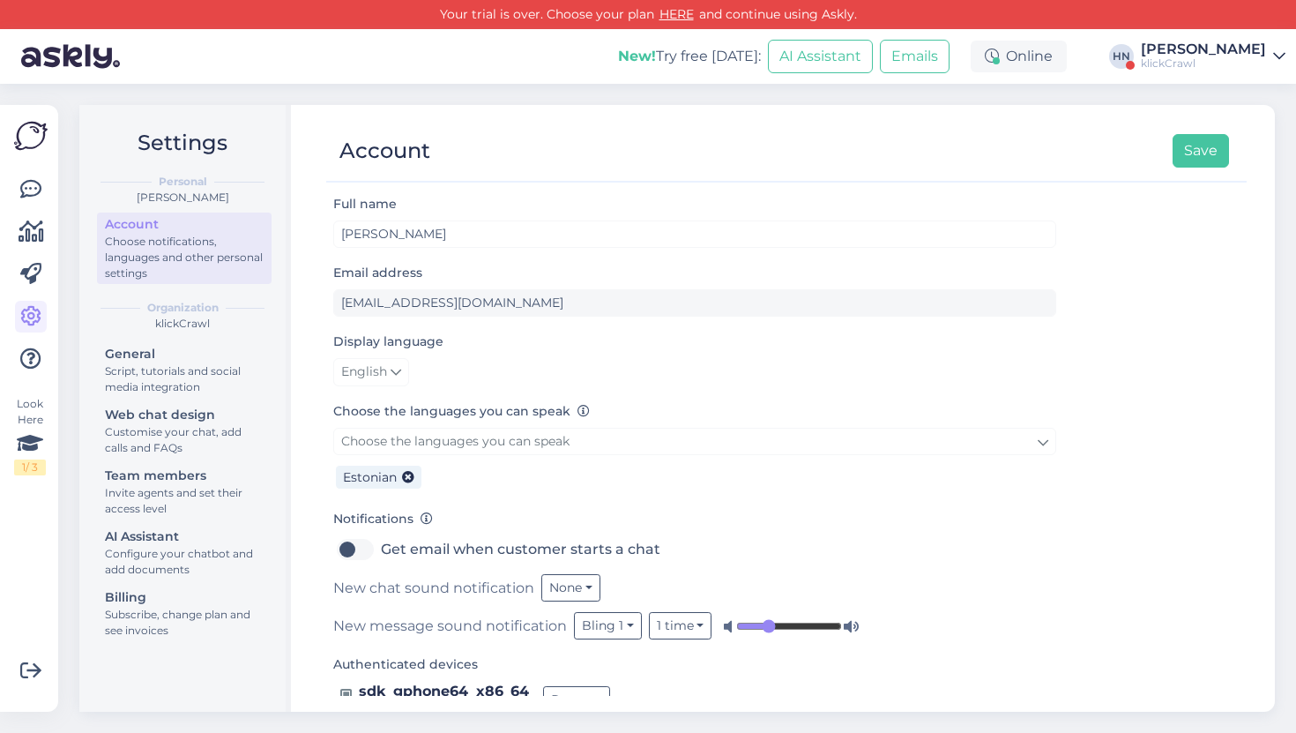
click at [1183, 52] on div "[PERSON_NAME]" at bounding box center [1203, 49] width 125 height 14
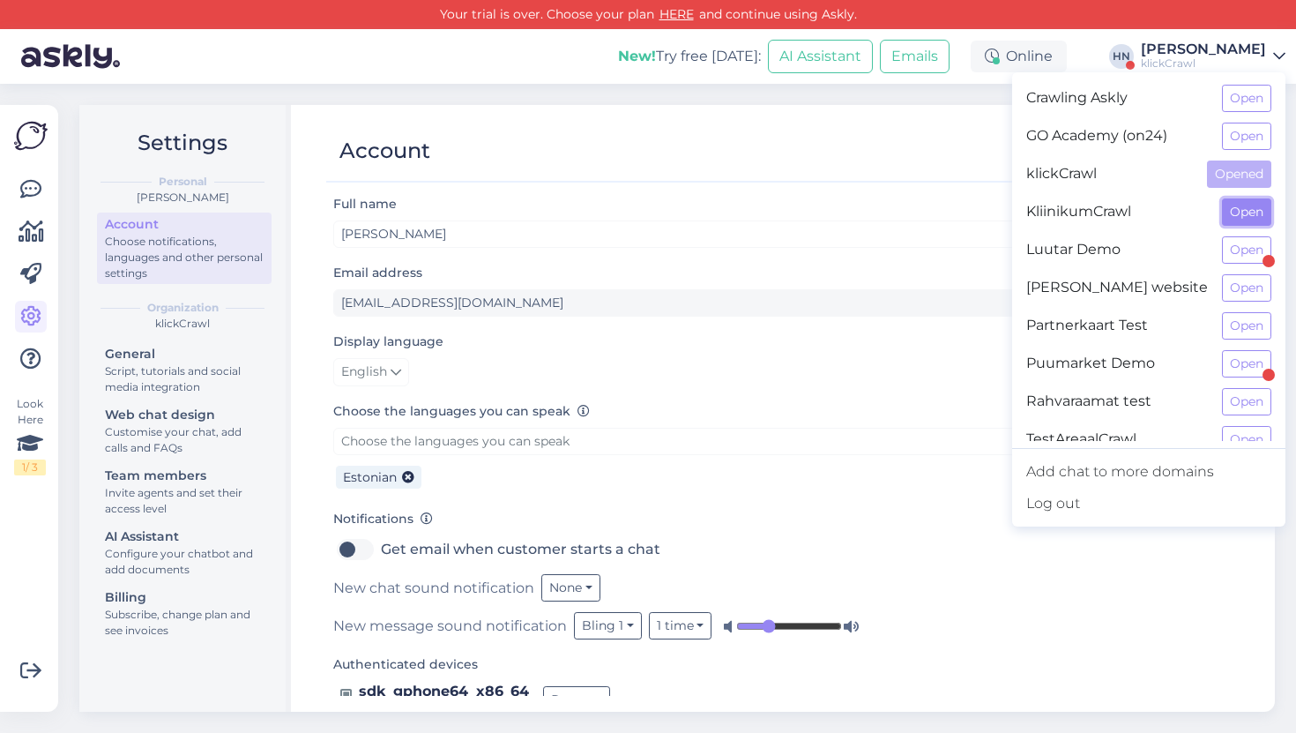
click at [1243, 215] on button "Open" at bounding box center [1246, 211] width 49 height 27
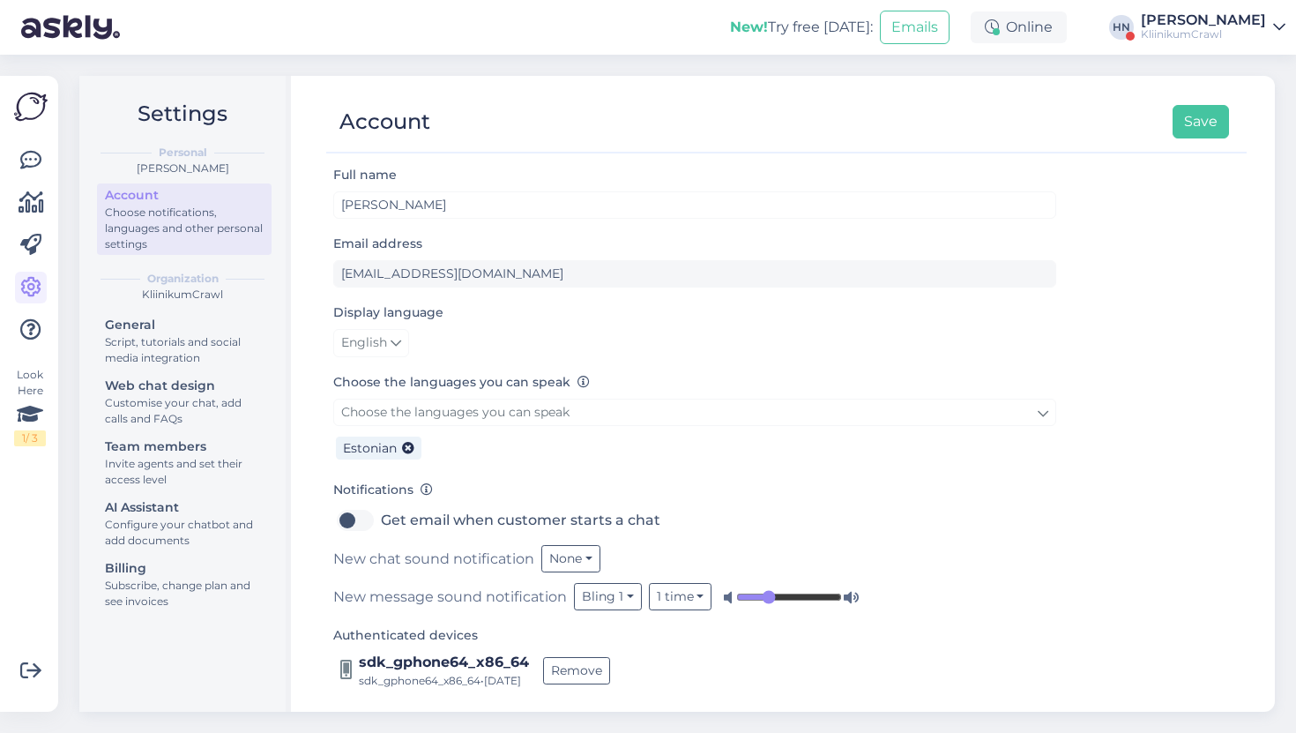
click at [1196, 42] on div "New! Try free today: Emails Online HN Hans Niinemäe KliinikumCrawl" at bounding box center [648, 27] width 1296 height 55
click at [1198, 36] on div "KliinikumCrawl" at bounding box center [1203, 34] width 125 height 14
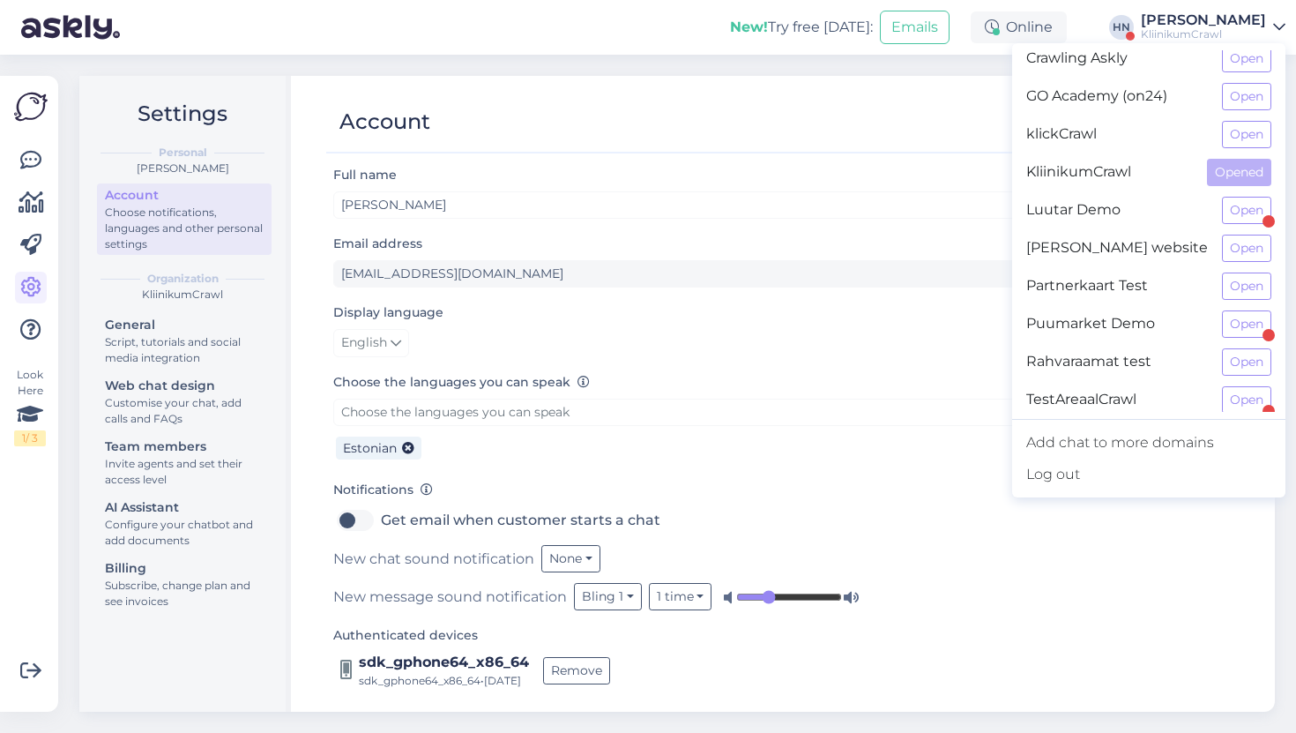
scroll to position [18, 0]
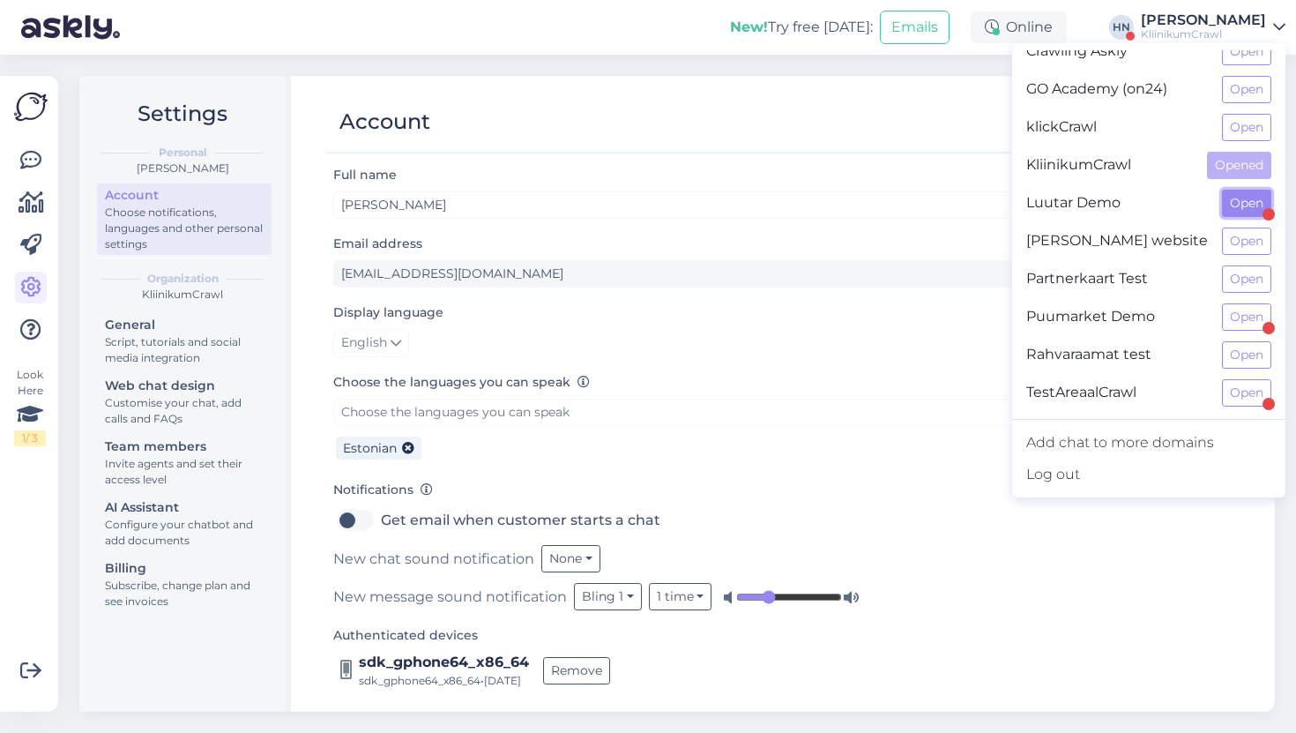
click at [1233, 212] on button "Open" at bounding box center [1246, 203] width 49 height 27
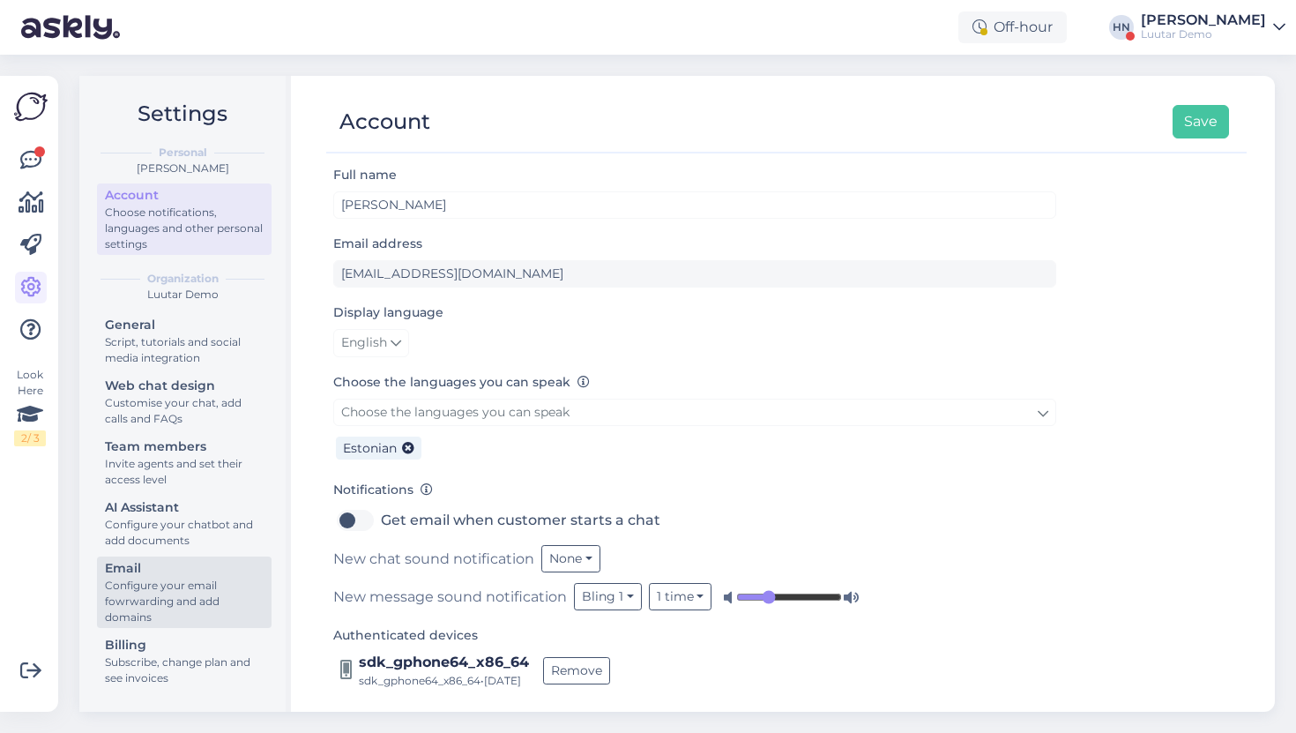
click at [221, 585] on div "Configure your email fowrwarding and add domains" at bounding box center [184, 602] width 159 height 48
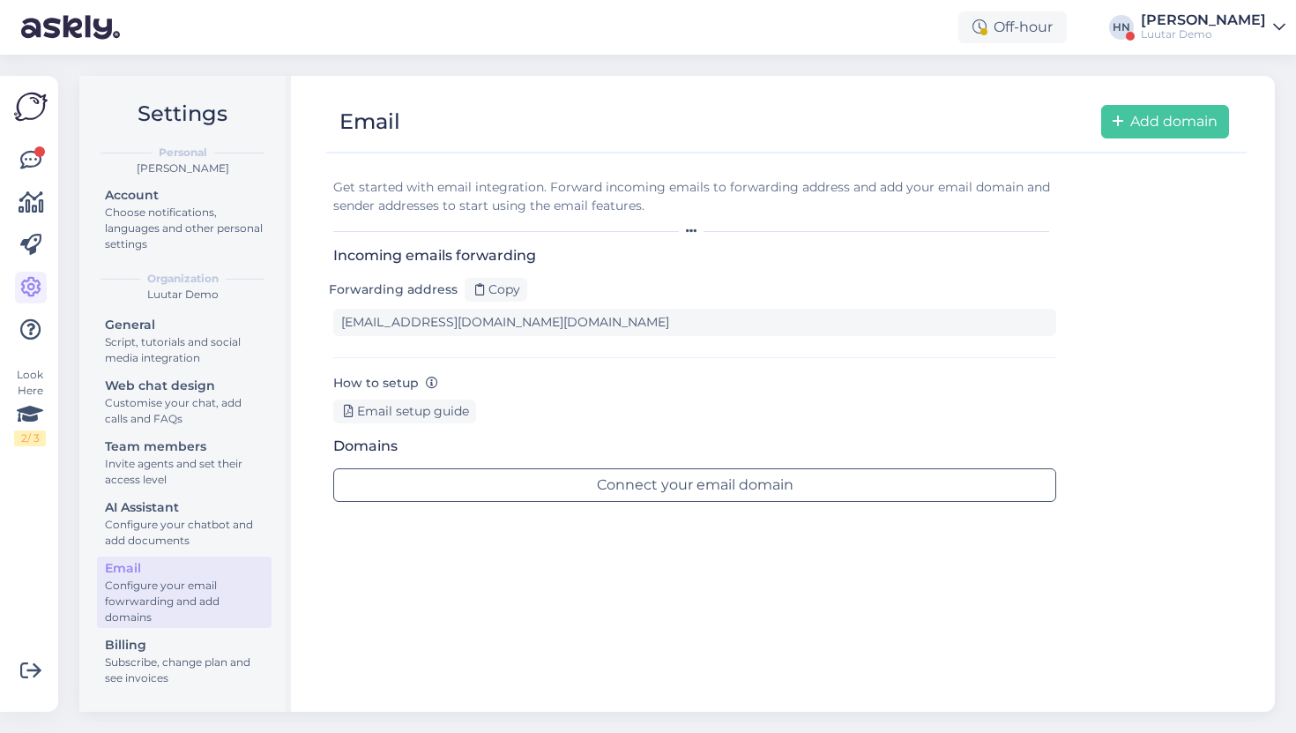
type input "1v0alfpcgds-0rlsbxqd2xo.staging@tickets.askly.me"
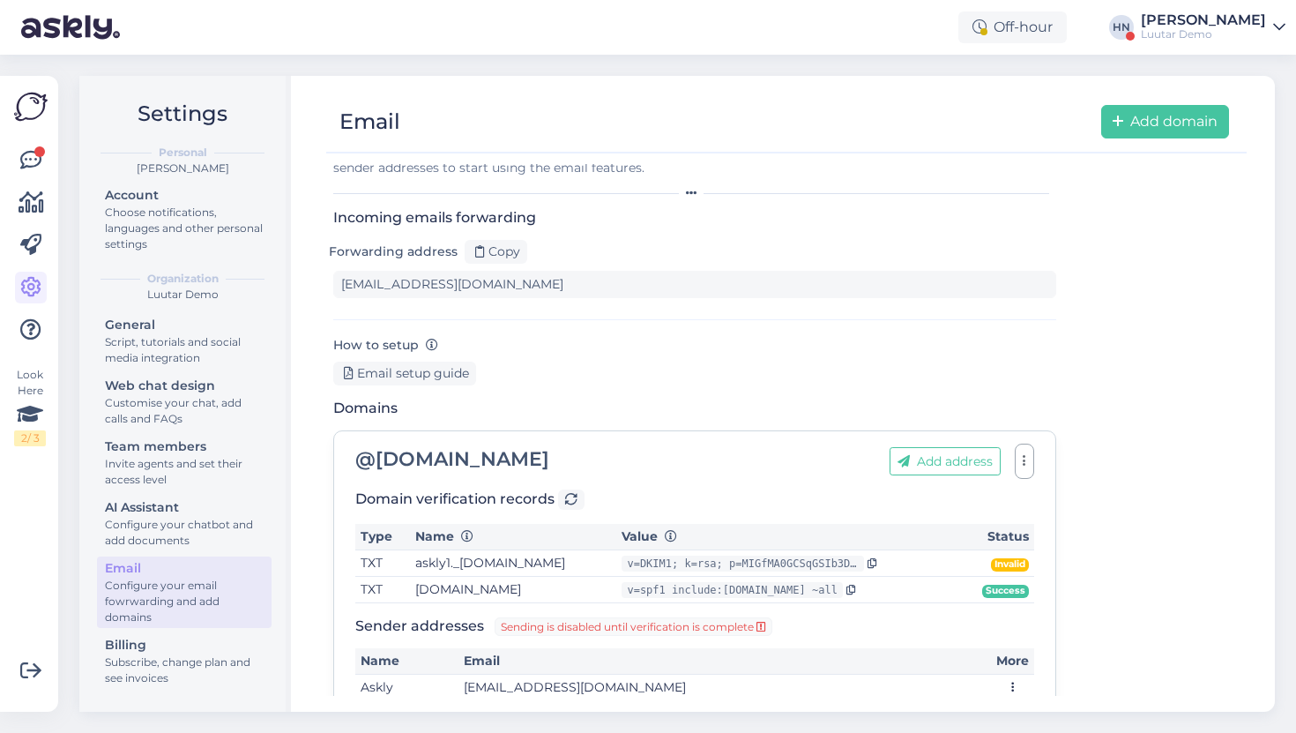
scroll to position [74, 0]
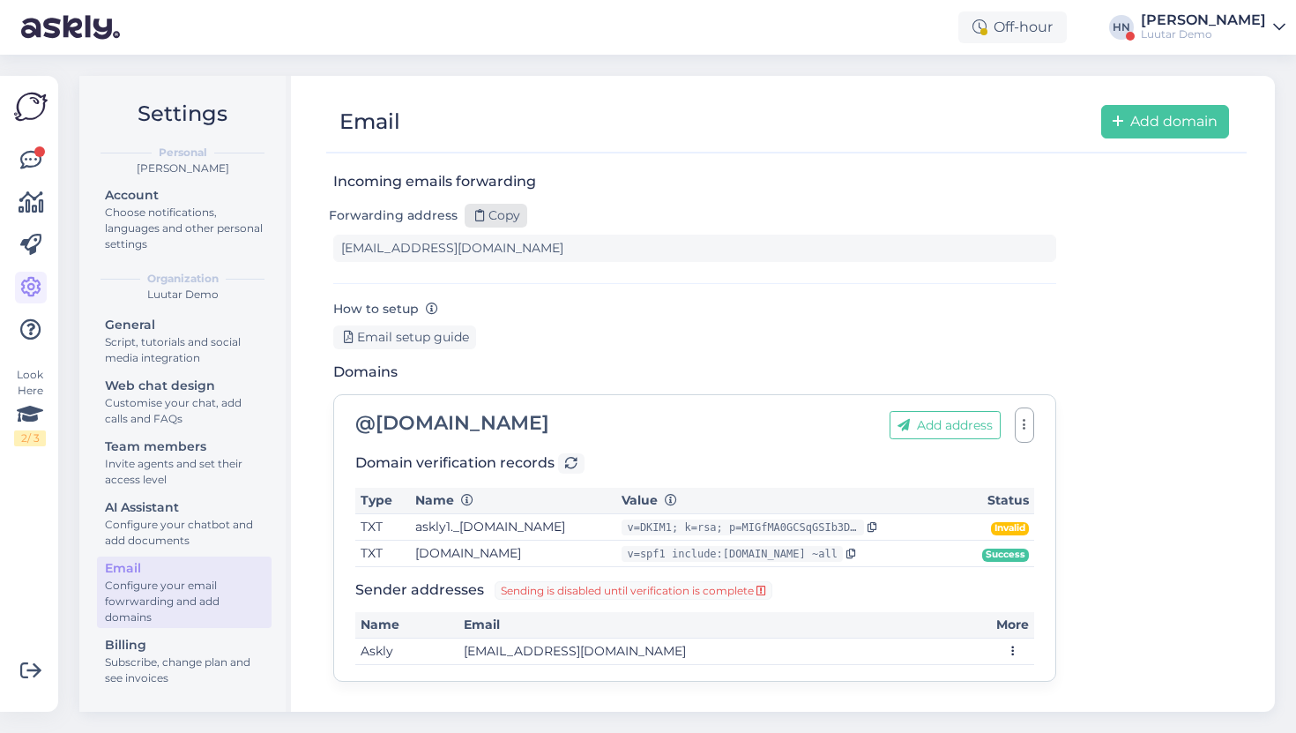
click at [496, 211] on div "Copy" at bounding box center [496, 216] width 63 height 24
click at [564, 144] on div at bounding box center [777, 144] width 903 height 13
click at [28, 153] on icon at bounding box center [30, 160] width 21 height 21
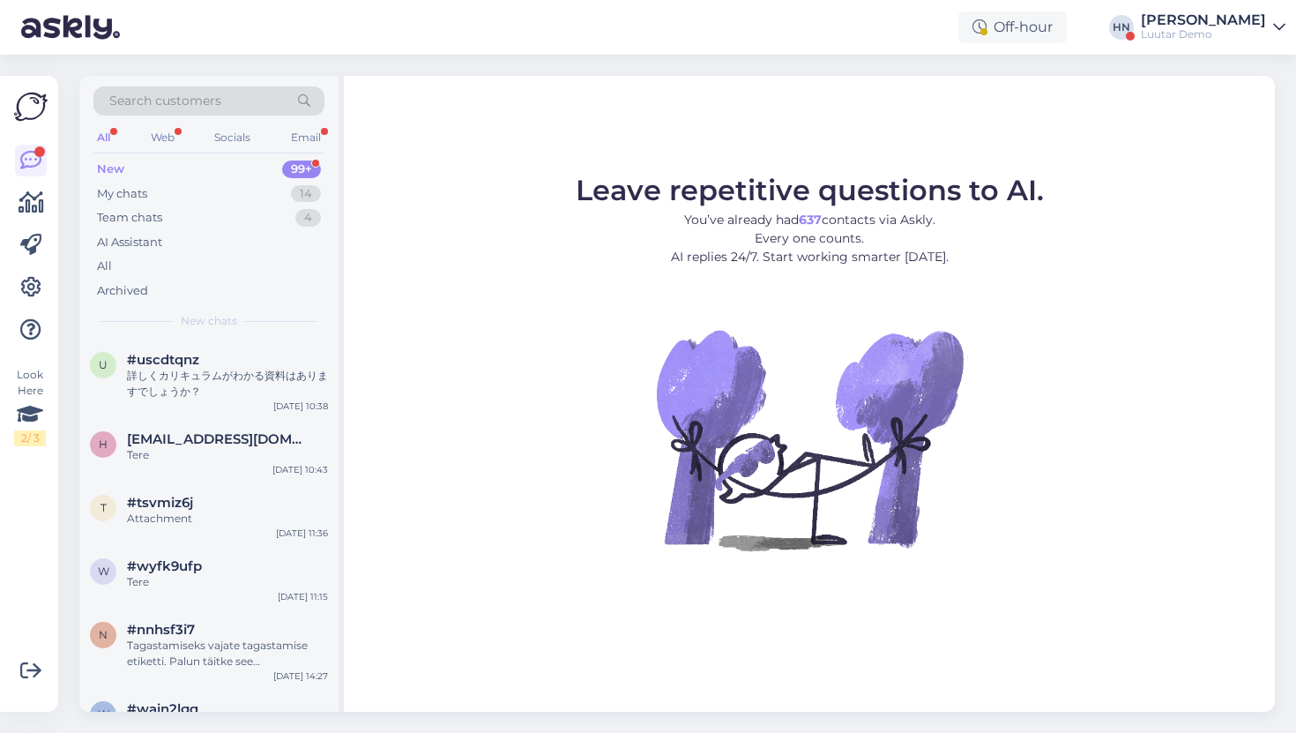
click at [289, 128] on div "All Web Socials Email" at bounding box center [208, 139] width 231 height 27
click at [293, 129] on div "Email" at bounding box center [305, 137] width 37 height 23
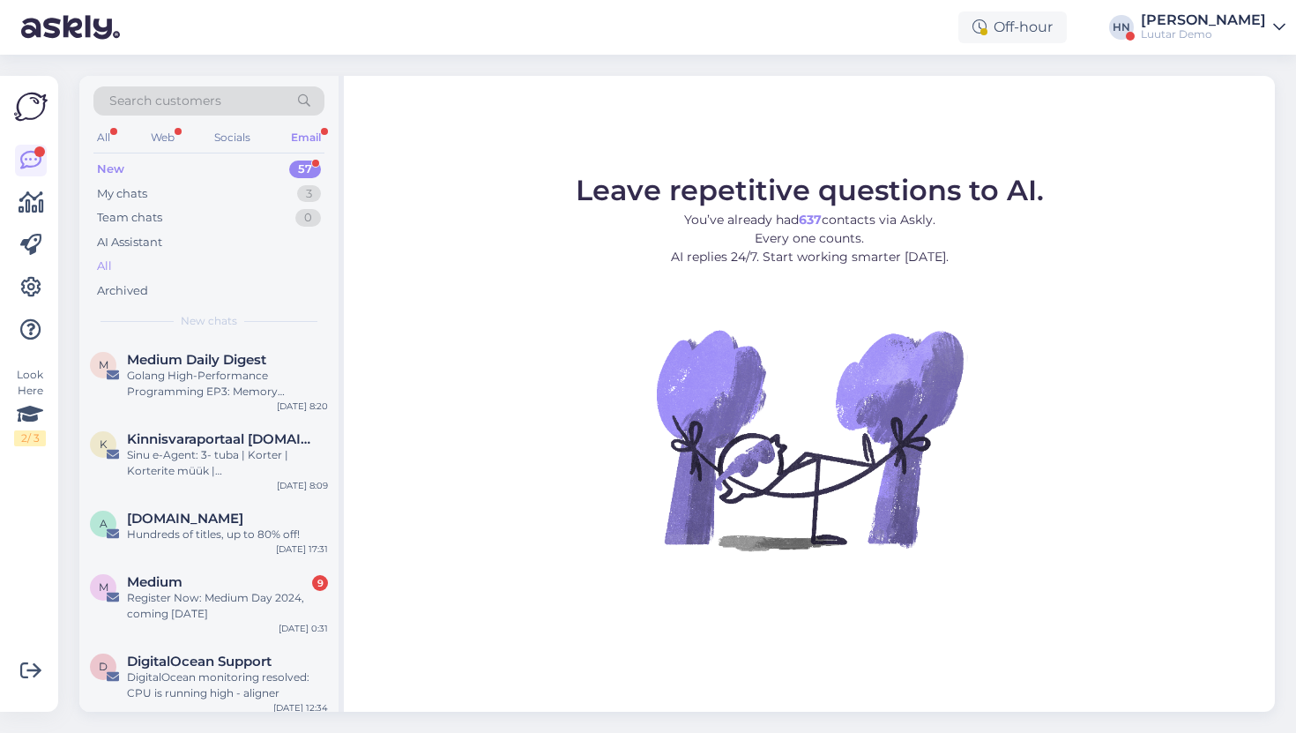
click at [168, 262] on div "All" at bounding box center [208, 266] width 231 height 25
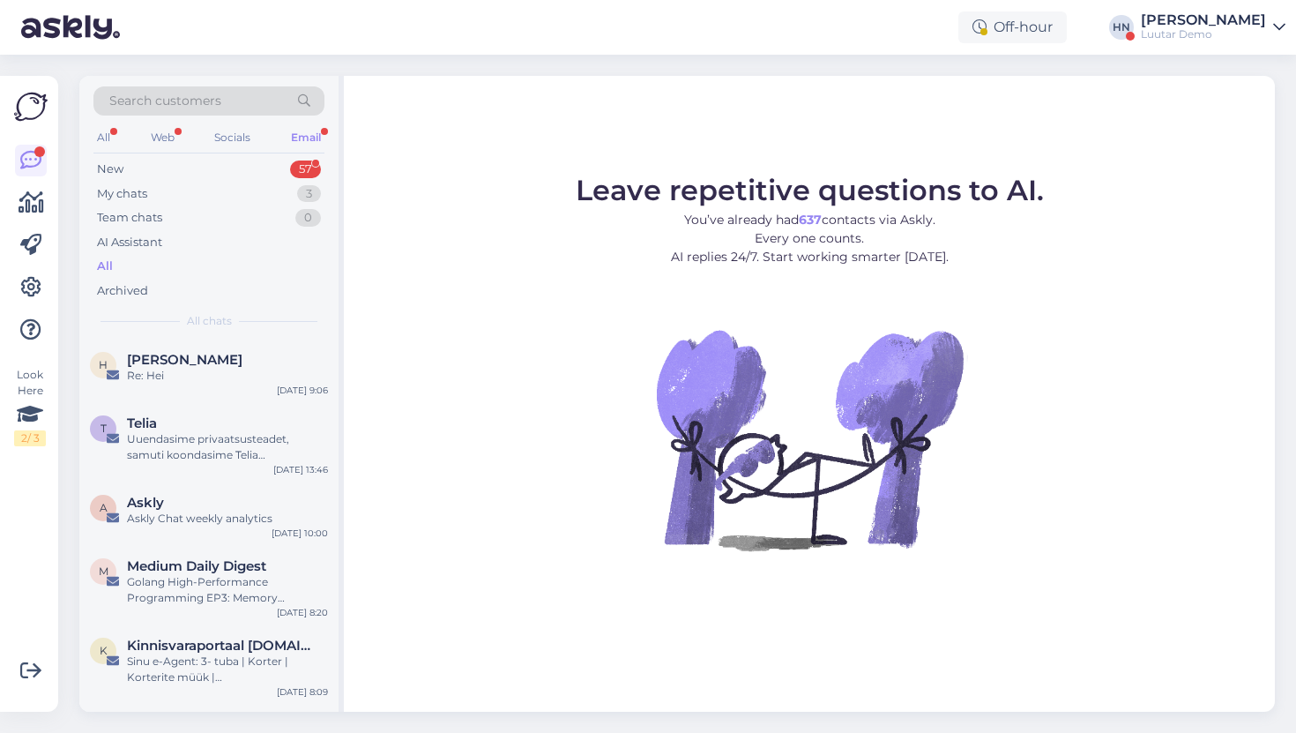
click at [173, 258] on div "All" at bounding box center [208, 266] width 231 height 25
click at [163, 268] on div "All" at bounding box center [208, 266] width 231 height 25
click at [37, 284] on icon at bounding box center [30, 287] width 21 height 21
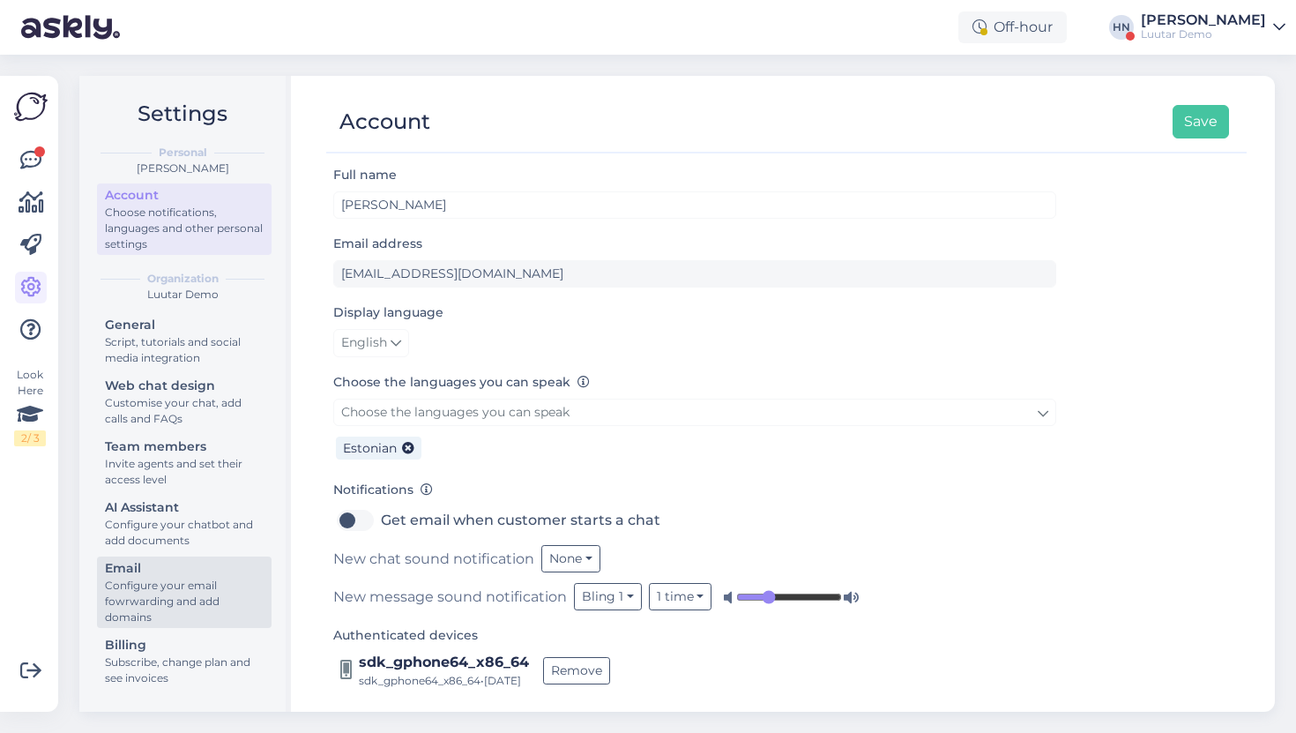
click at [129, 562] on div "Email" at bounding box center [184, 568] width 159 height 19
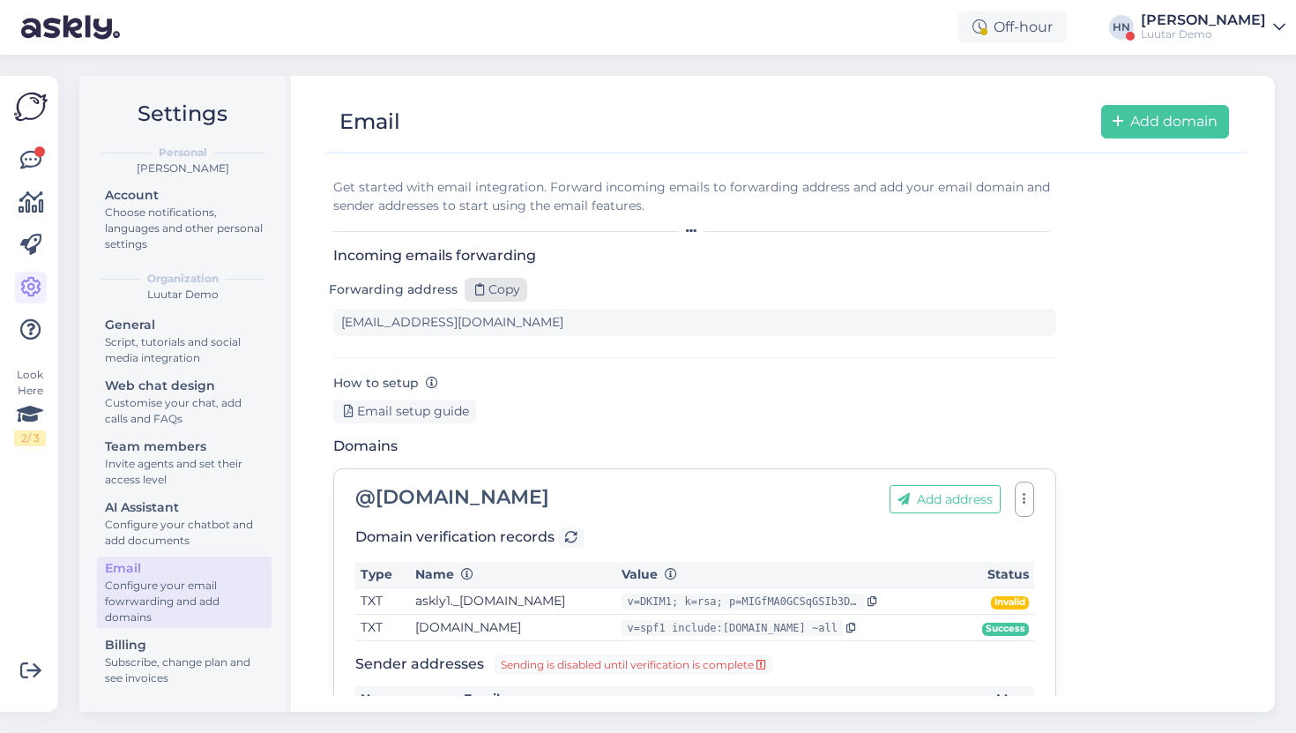
click at [500, 283] on div "Copy" at bounding box center [496, 290] width 63 height 24
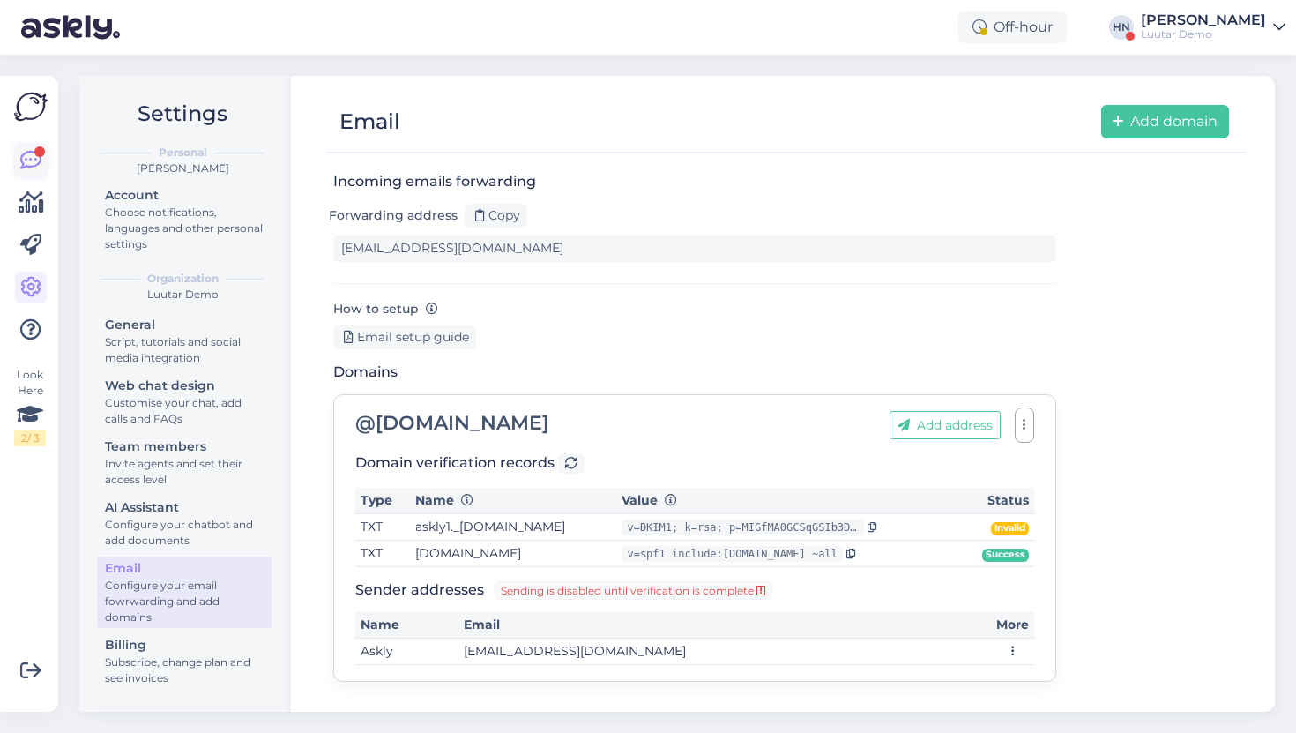
click at [24, 160] on icon at bounding box center [30, 160] width 21 height 21
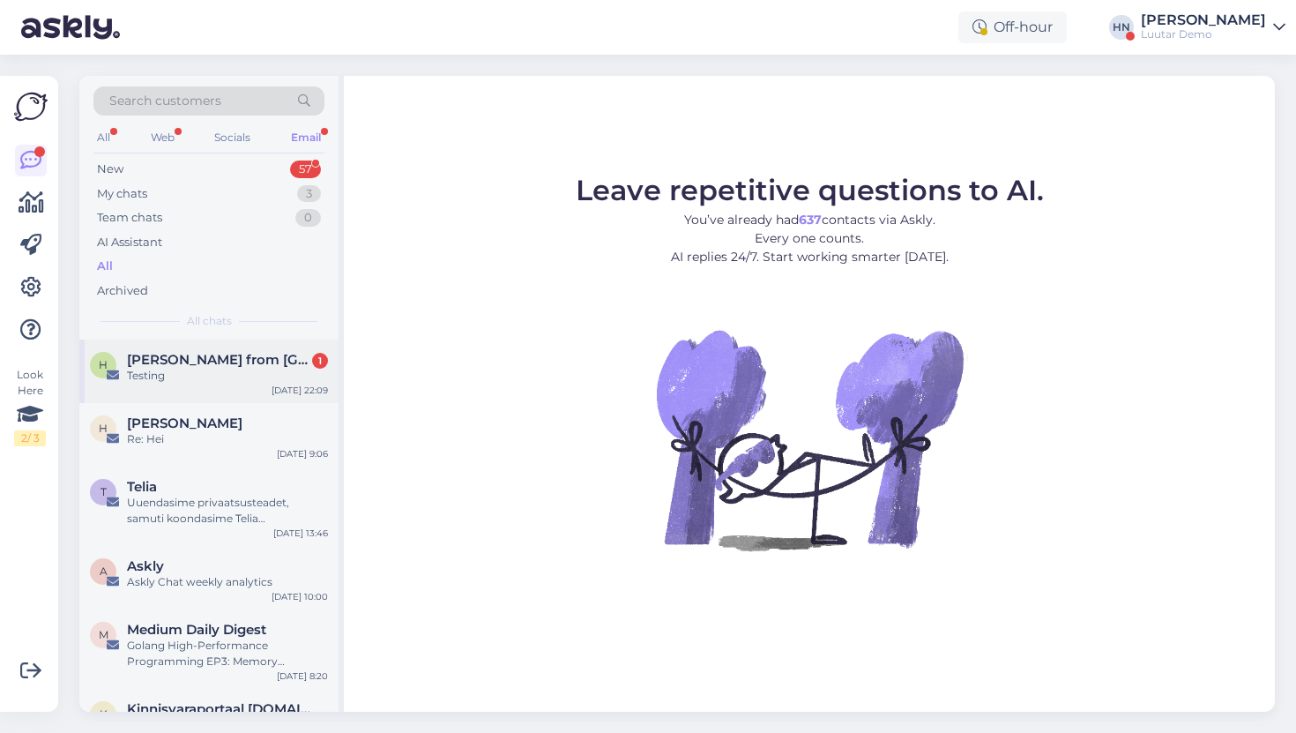
click at [172, 364] on span "Hans Niinemäe from Askly" at bounding box center [218, 360] width 183 height 16
